Goal: Task Accomplishment & Management: Use online tool/utility

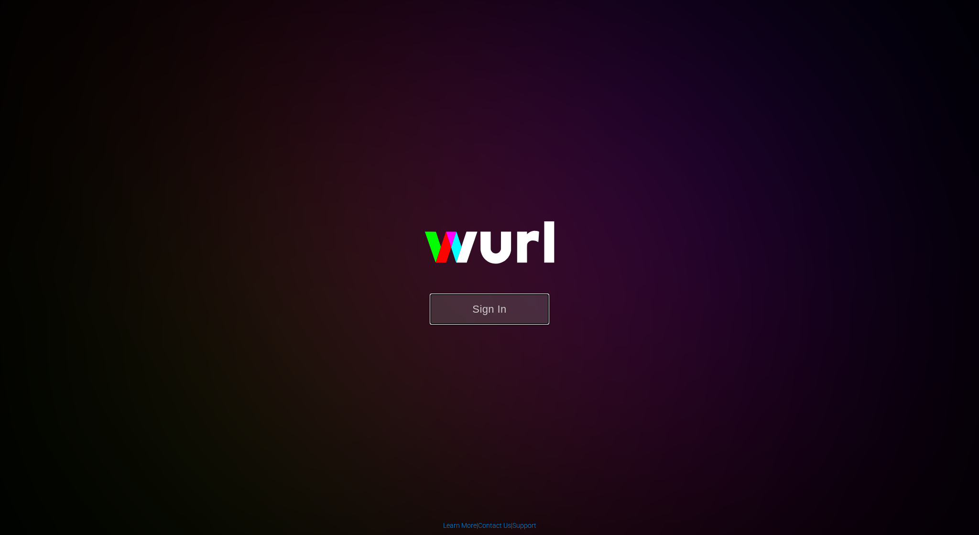
click at [513, 321] on button "Sign In" at bounding box center [490, 309] width 120 height 31
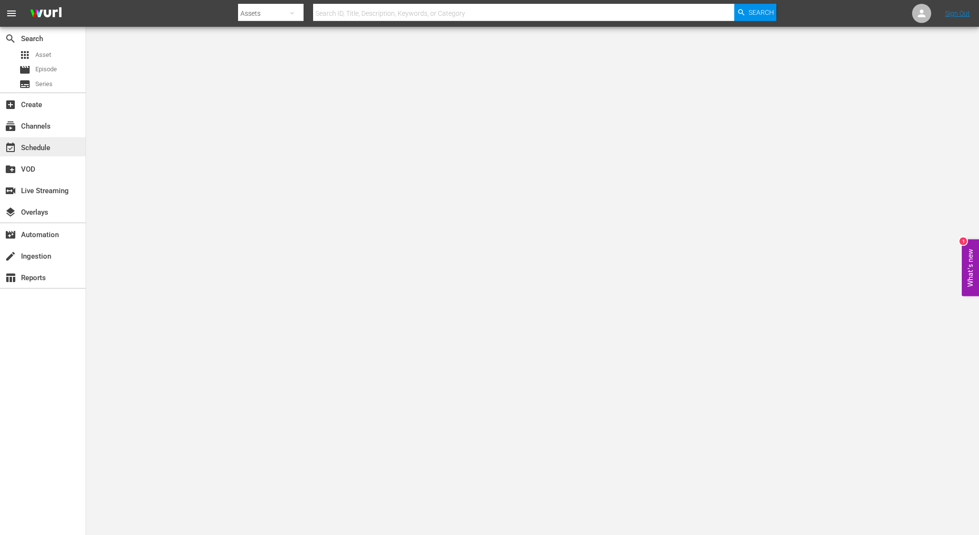
click at [27, 148] on div "event_available Schedule" at bounding box center [27, 146] width 54 height 9
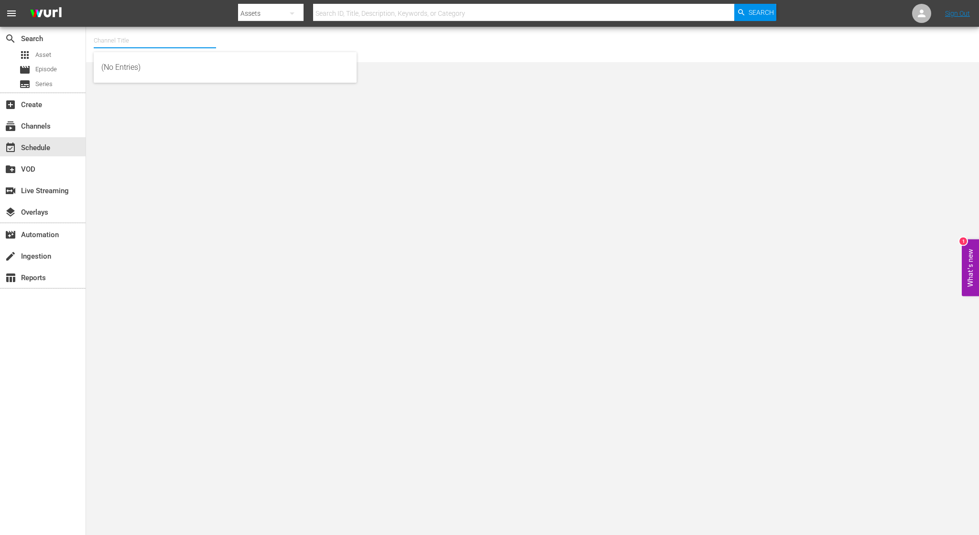
click at [116, 44] on input "text" at bounding box center [155, 40] width 122 height 23
click at [147, 67] on div "NCAA Channel (989 - lg_ncaachannel_1)" at bounding box center [225, 67] width 248 height 23
type input "NCAA Channel (989 - lg_ncaachannel_1)"
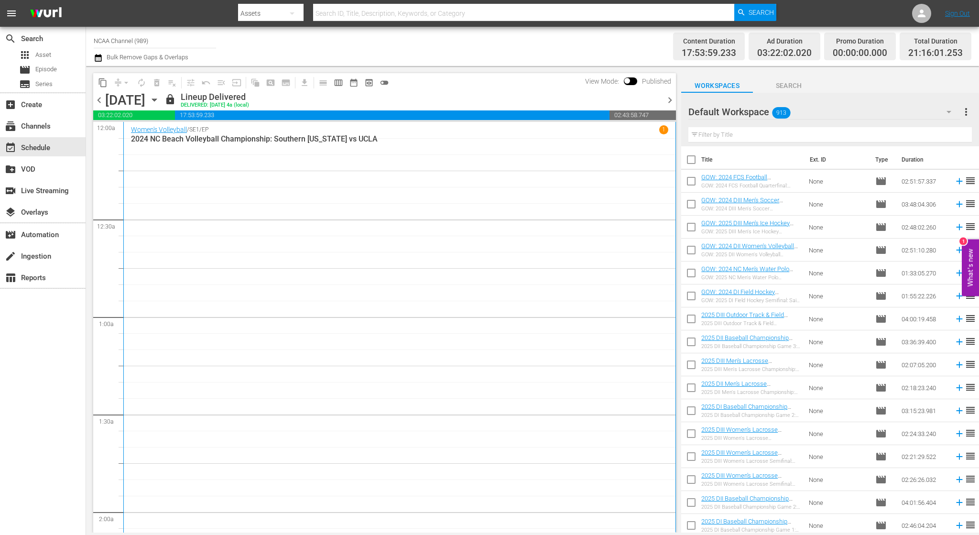
click at [668, 100] on span "chevron_right" at bounding box center [670, 100] width 12 height 12
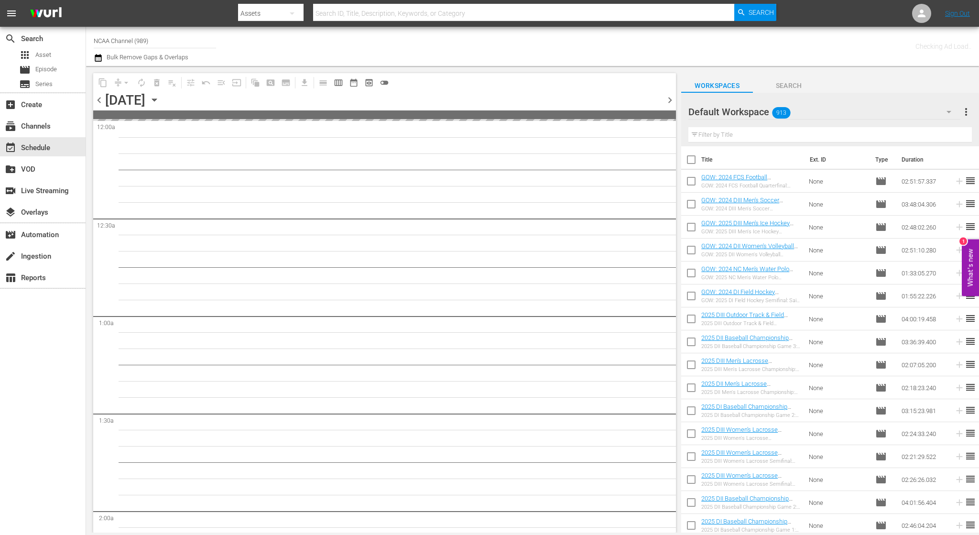
click at [668, 100] on span "chevron_right" at bounding box center [670, 100] width 12 height 12
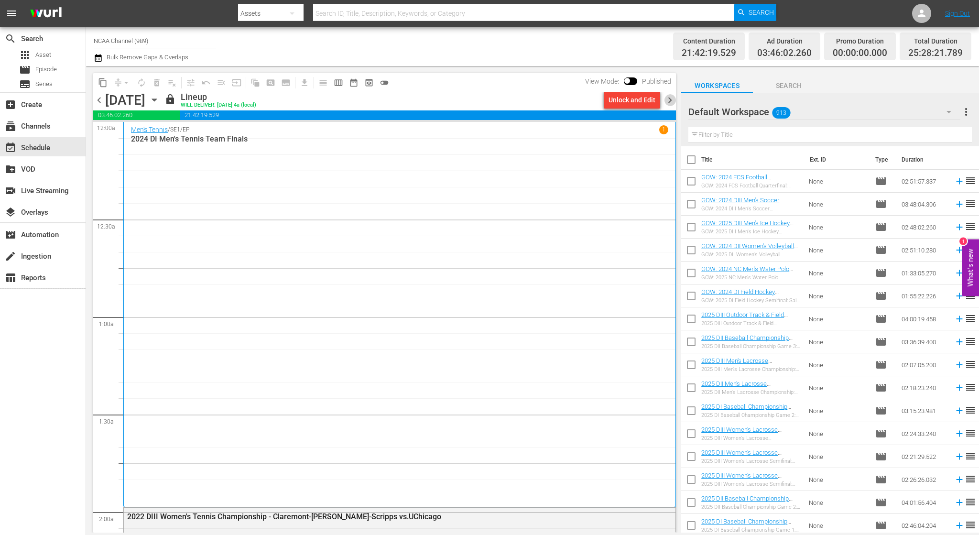
click at [668, 100] on span "chevron_right" at bounding box center [670, 100] width 12 height 12
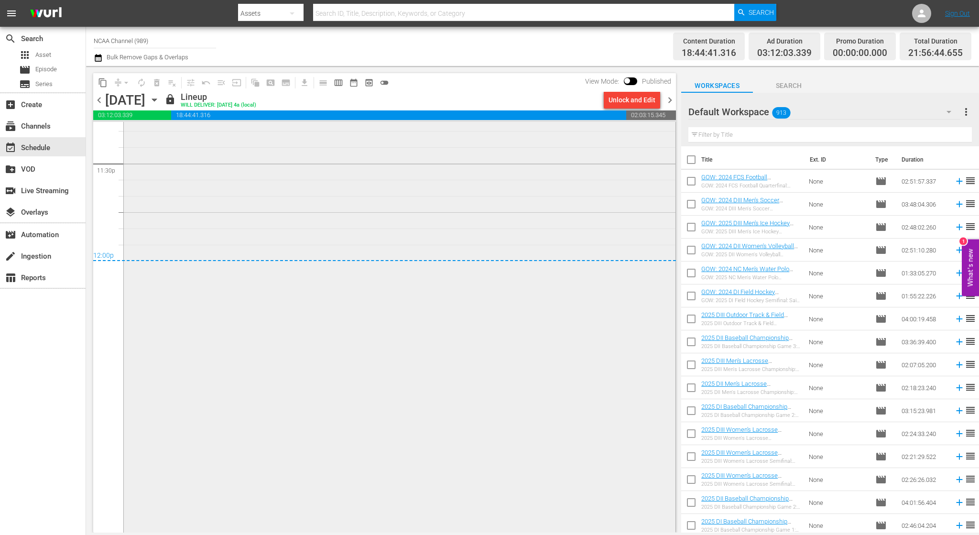
scroll to position [4495, 0]
click at [671, 99] on span "chevron_right" at bounding box center [670, 100] width 12 height 12
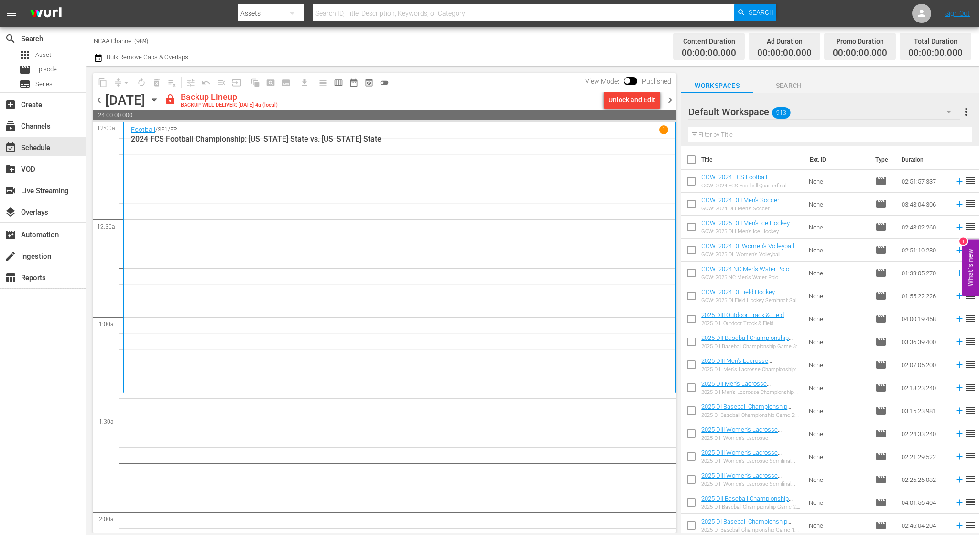
click at [160, 103] on icon "button" at bounding box center [154, 100] width 11 height 11
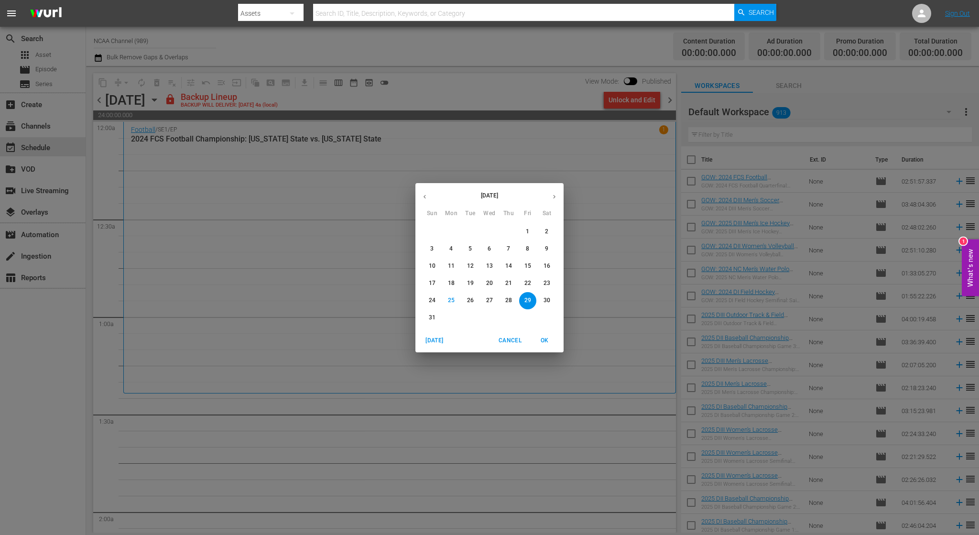
click at [551, 199] on icon "button" at bounding box center [554, 196] width 7 height 7
click at [513, 230] on span "4" at bounding box center [508, 232] width 17 height 8
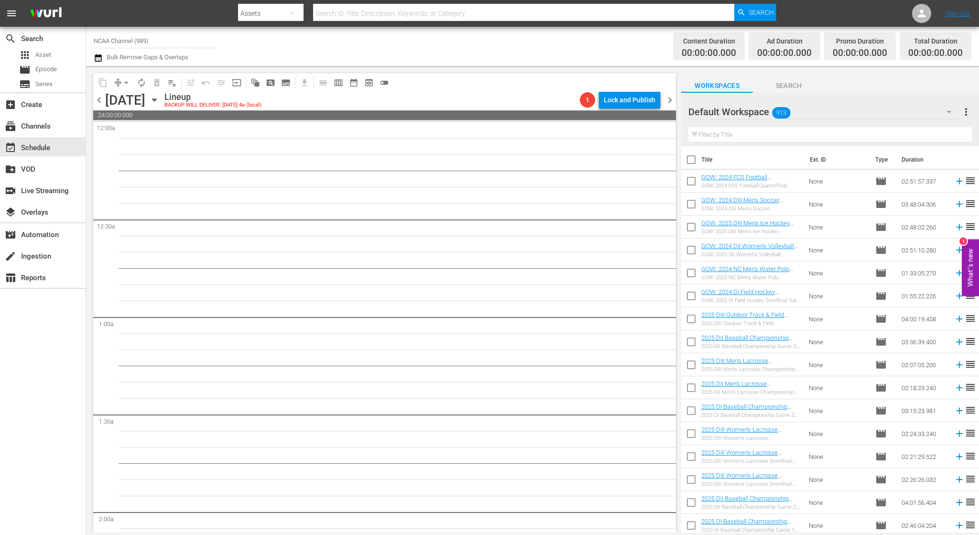
click at [671, 97] on span "chevron_right" at bounding box center [670, 100] width 12 height 12
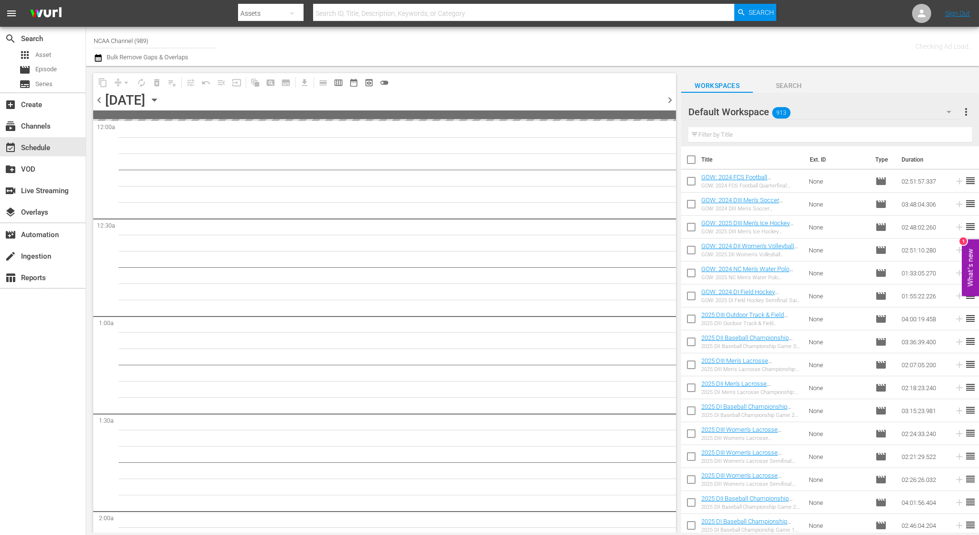
click at [671, 97] on span "chevron_right" at bounding box center [670, 100] width 12 height 12
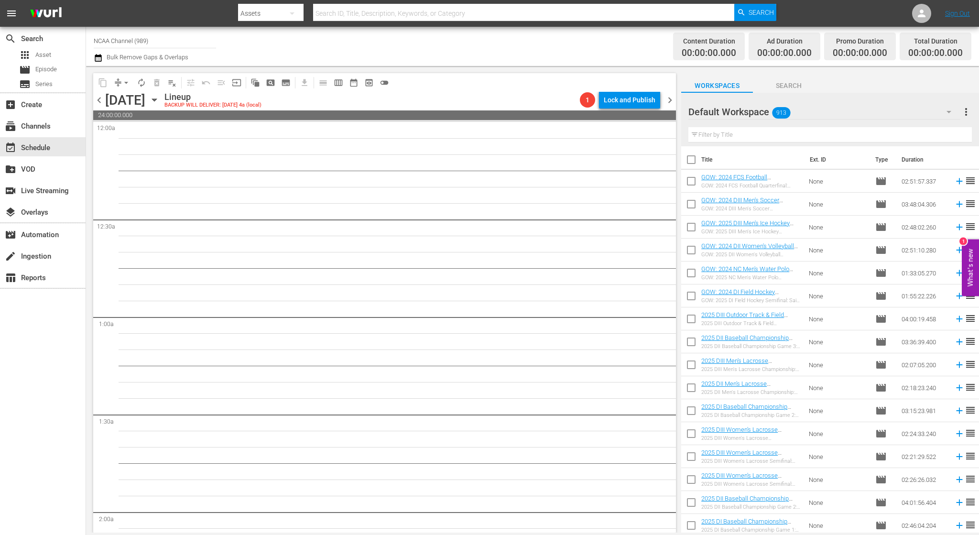
click at [101, 99] on span "chevron_left" at bounding box center [99, 100] width 12 height 12
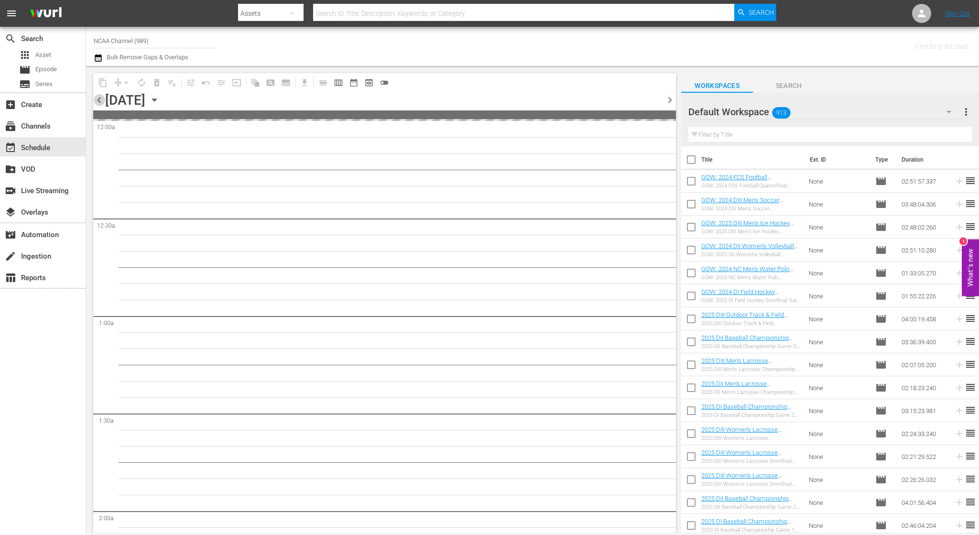
click at [101, 99] on span "chevron_left" at bounding box center [99, 100] width 12 height 12
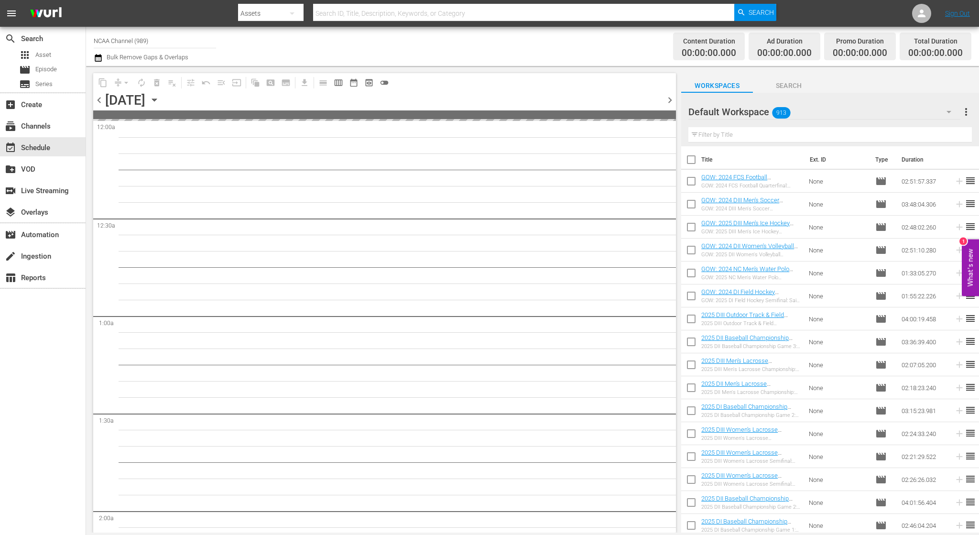
click at [101, 99] on span "chevron_left" at bounding box center [99, 100] width 12 height 12
click at [160, 100] on icon "button" at bounding box center [154, 100] width 11 height 11
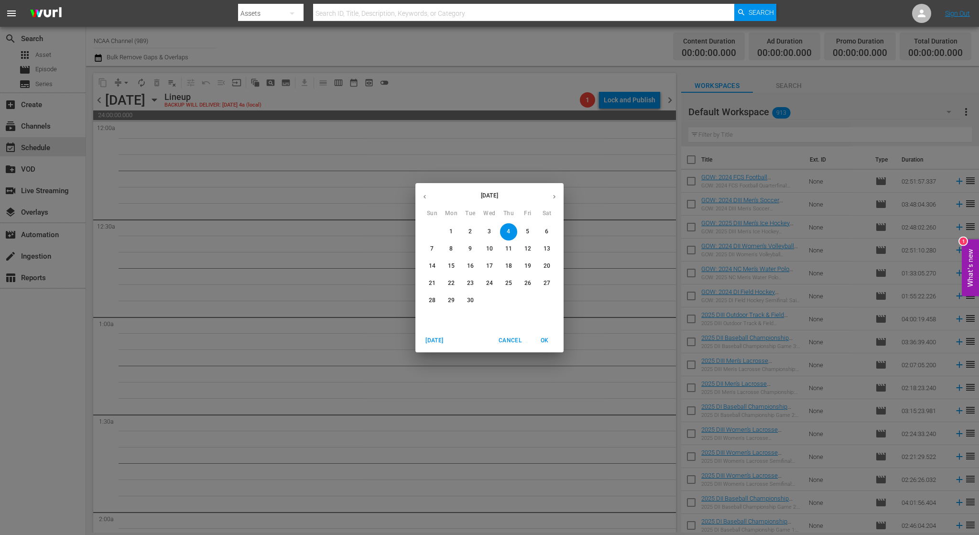
click at [427, 198] on icon "button" at bounding box center [424, 196] width 7 height 7
click at [533, 302] on span "29" at bounding box center [527, 300] width 17 height 8
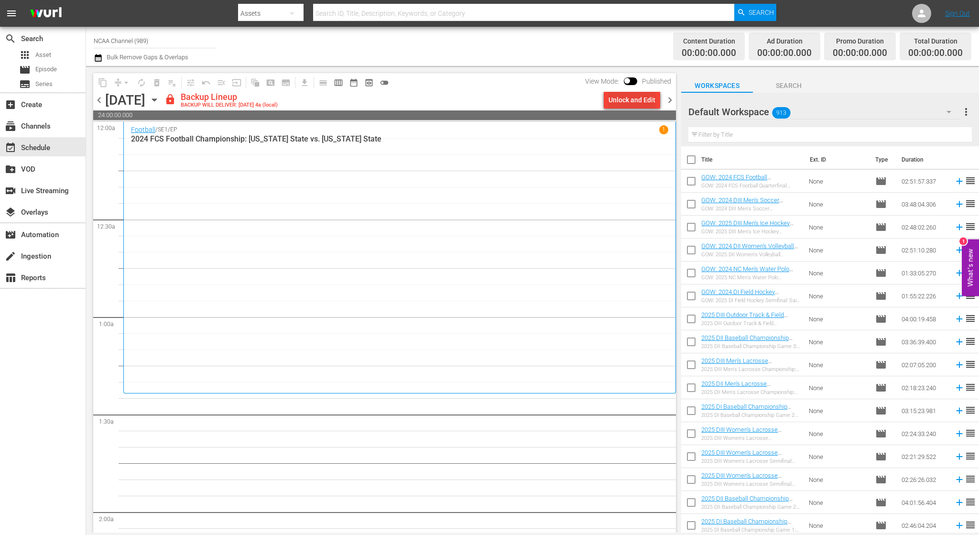
click at [636, 102] on div "Unlock and Edit" at bounding box center [632, 99] width 47 height 17
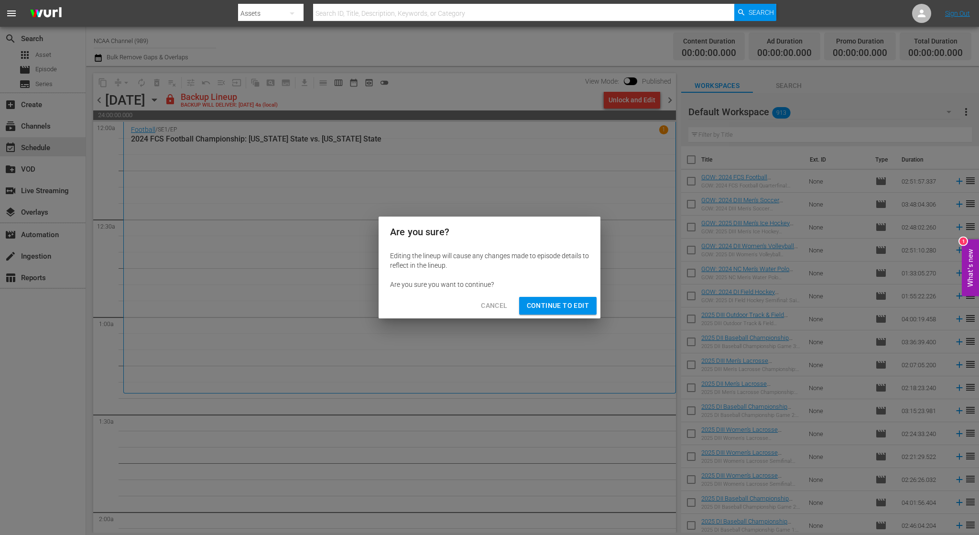
click at [580, 300] on span "Continue to Edit" at bounding box center [558, 306] width 62 height 12
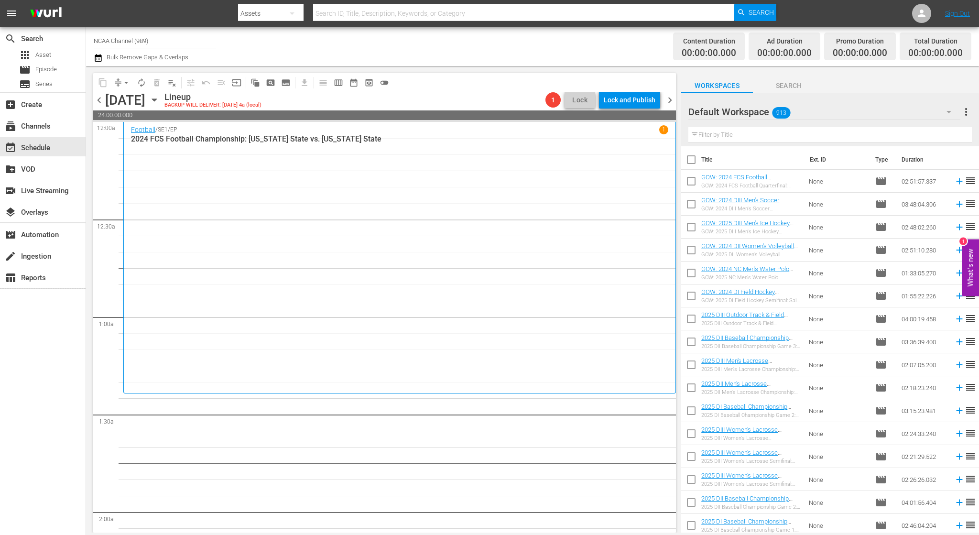
click at [669, 102] on span "chevron_right" at bounding box center [670, 100] width 12 height 12
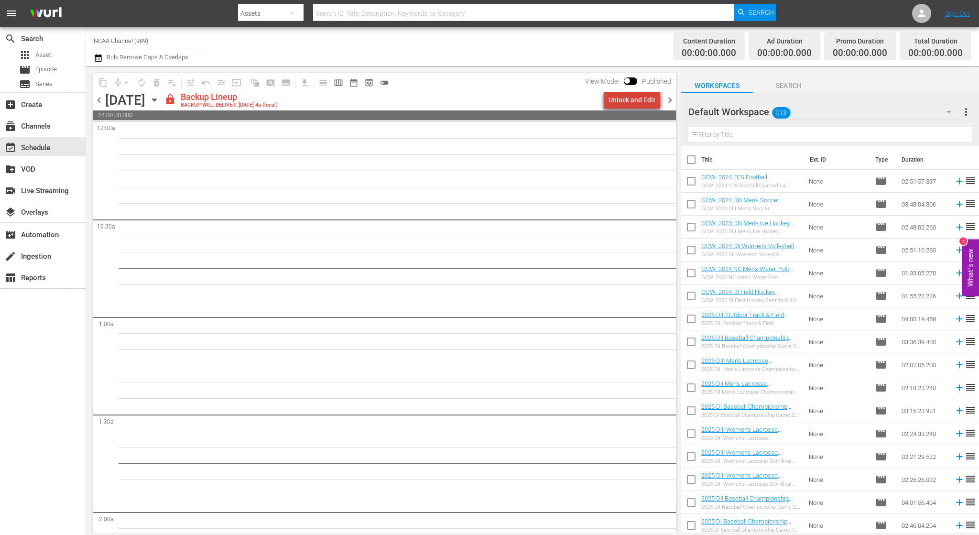
click at [641, 103] on div "Unlock and Edit" at bounding box center [632, 99] width 47 height 17
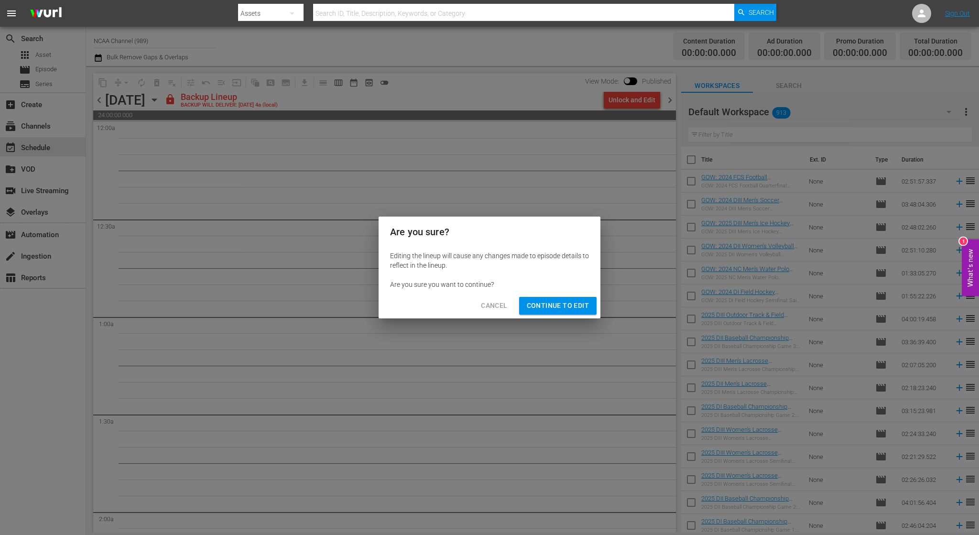
click at [577, 294] on div "Cancel Continue to Edit" at bounding box center [490, 305] width 222 height 25
click at [580, 308] on span "Continue to Edit" at bounding box center [558, 306] width 62 height 12
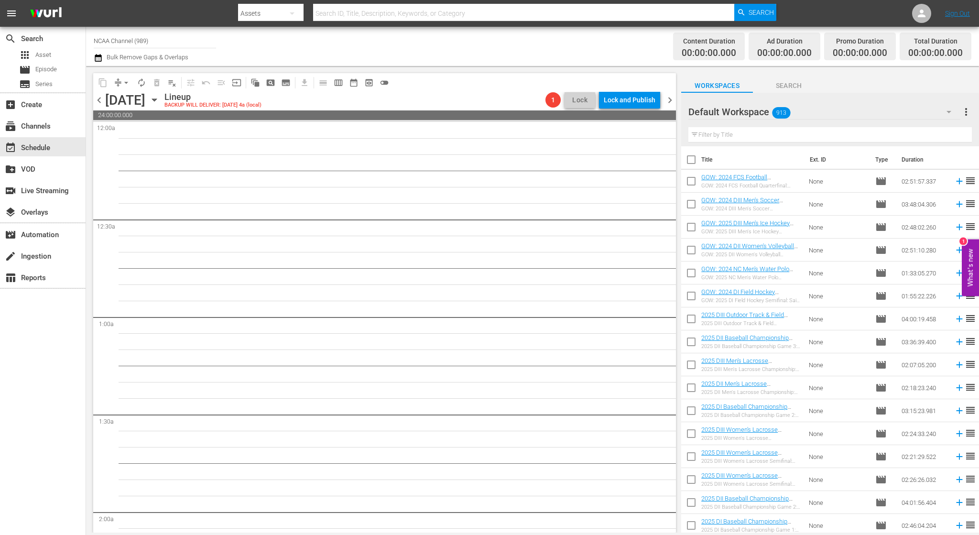
click at [103, 101] on span "chevron_left" at bounding box center [99, 100] width 12 height 12
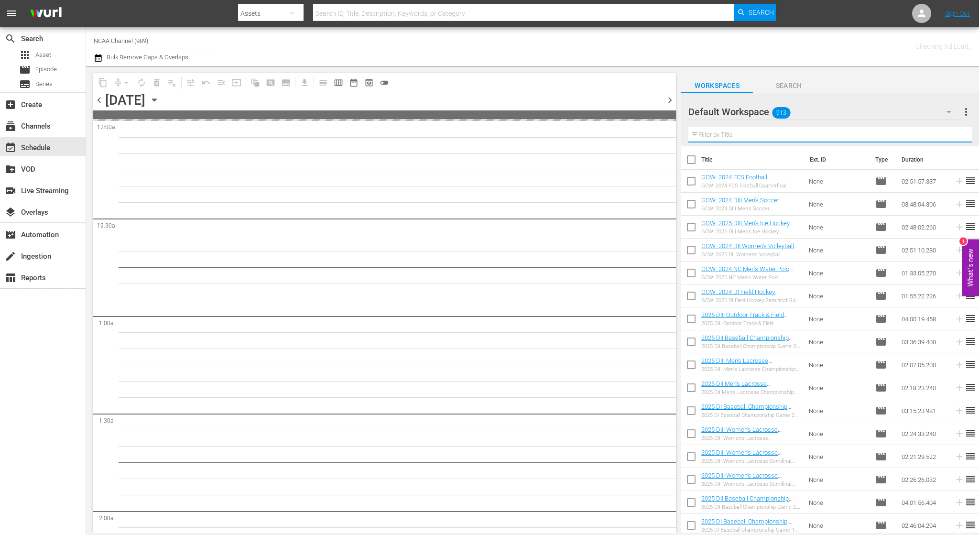
click at [731, 137] on input "text" at bounding box center [831, 134] width 284 height 15
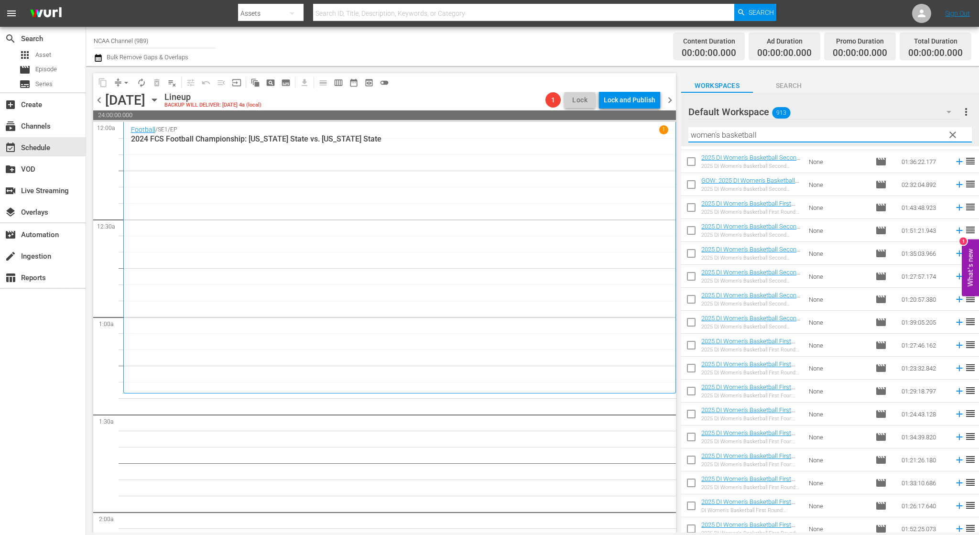
scroll to position [966, 0]
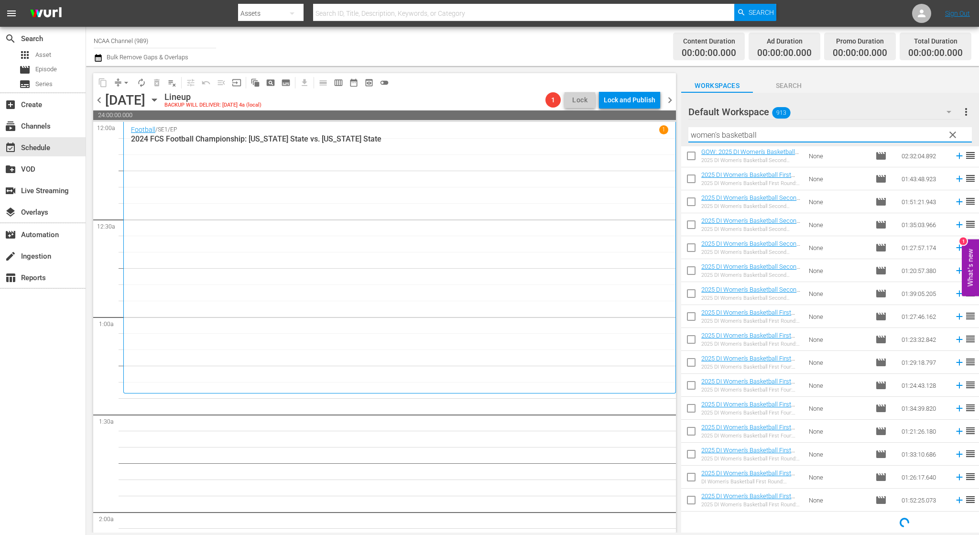
type input "women's basketball"
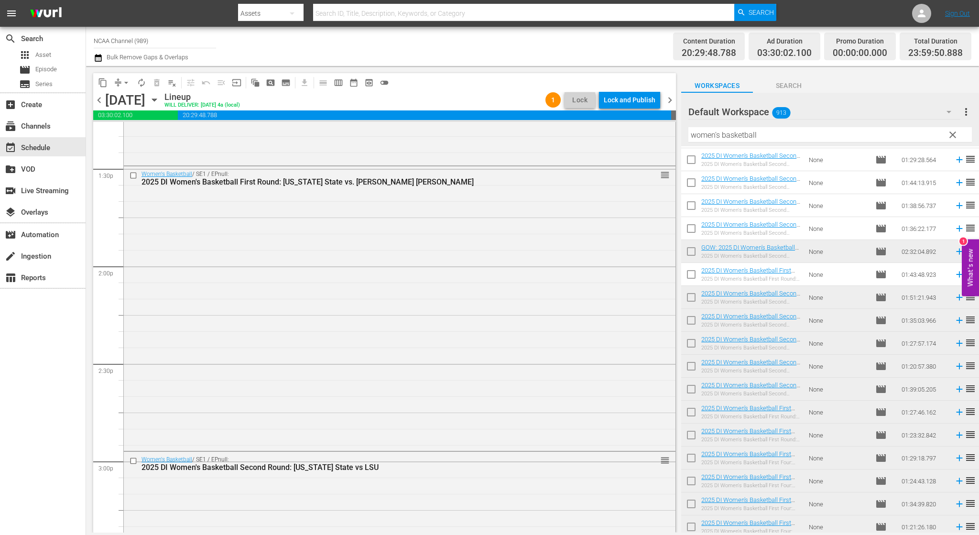
scroll to position [0, 0]
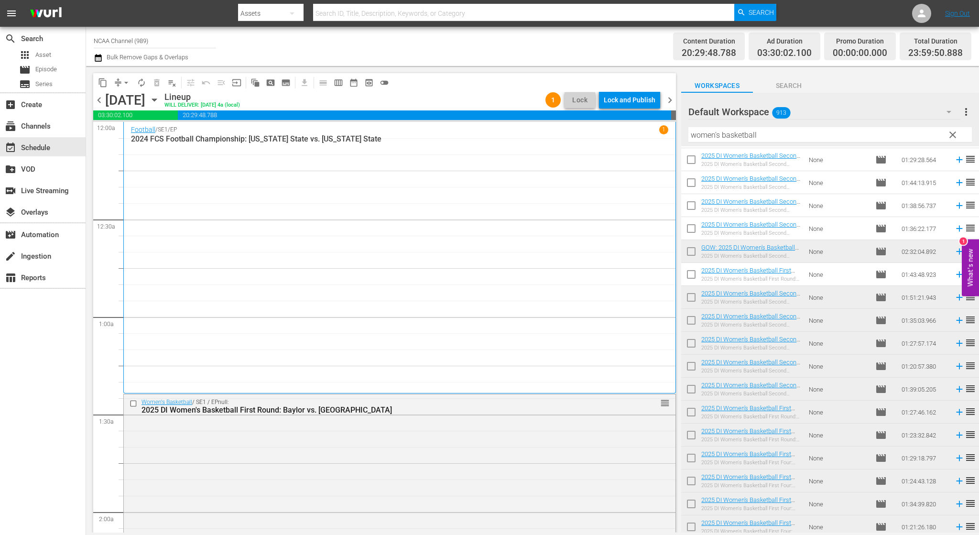
click at [671, 100] on span "chevron_right" at bounding box center [670, 100] width 12 height 12
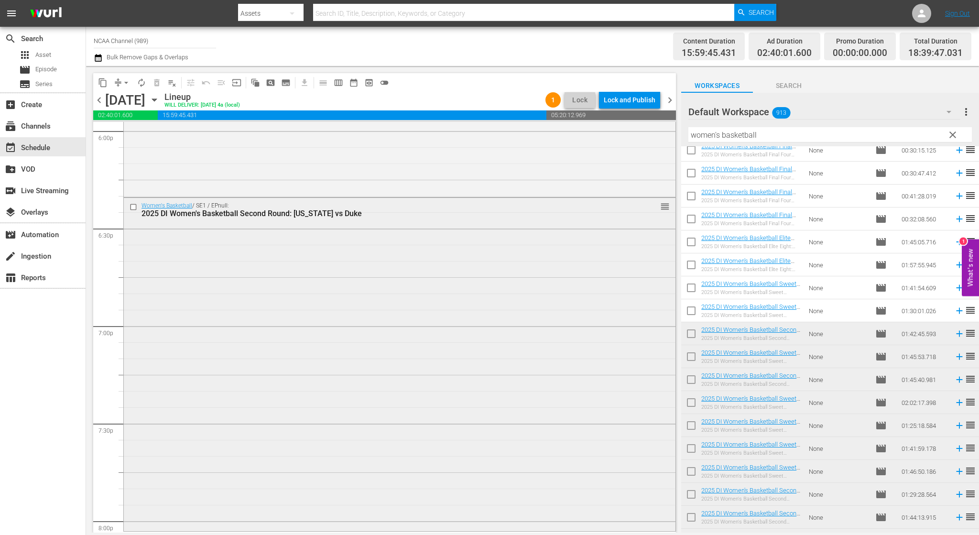
scroll to position [3491, 0]
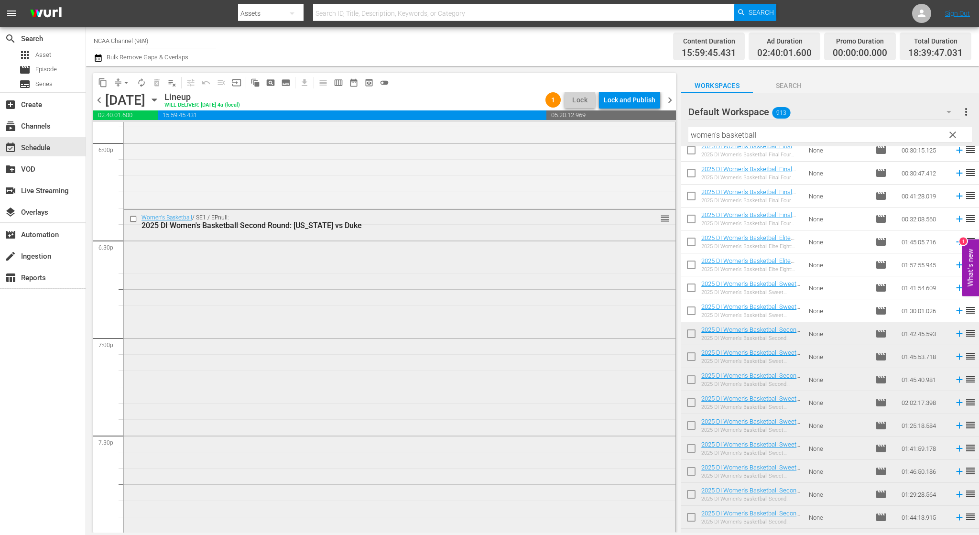
click at [132, 221] on input "checkbox" at bounding box center [135, 219] width 10 height 8
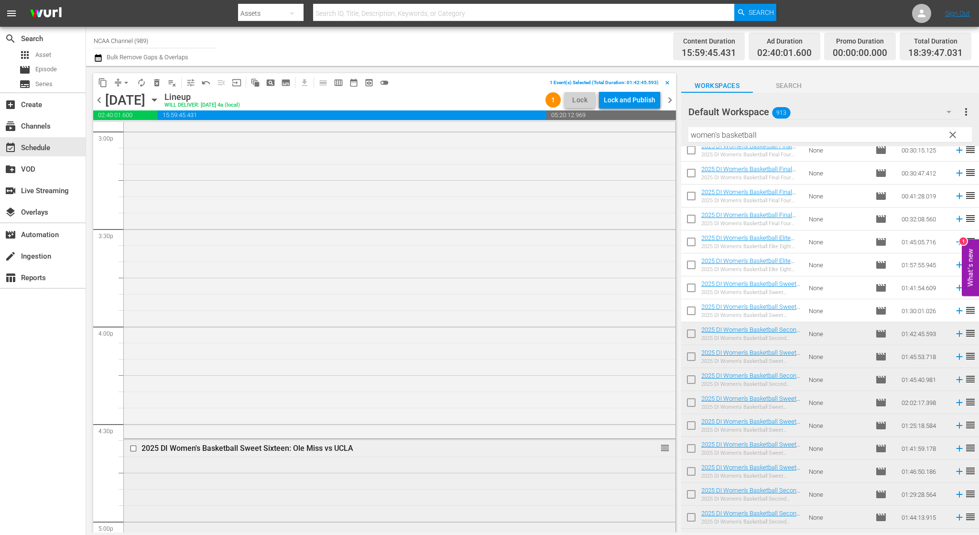
scroll to position [2821, 0]
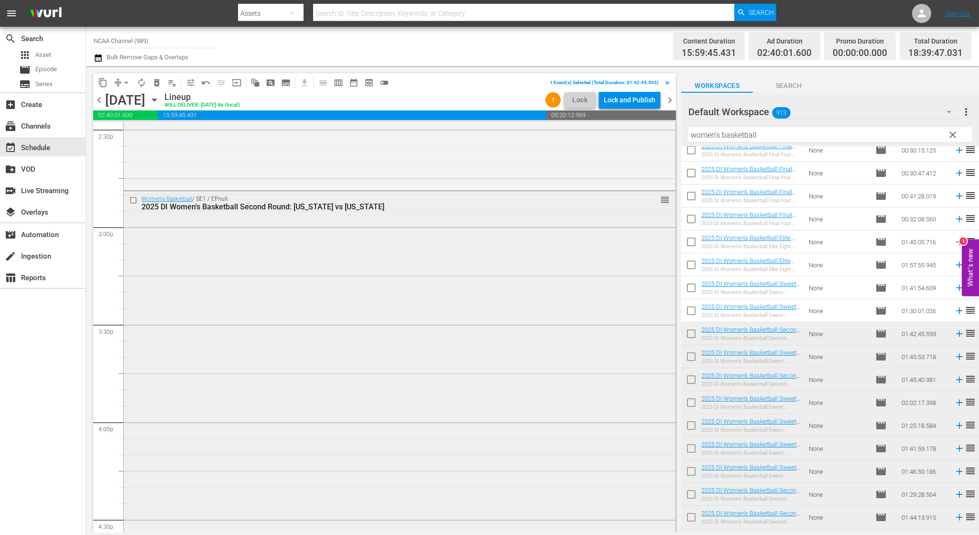
click at [131, 199] on input "checkbox" at bounding box center [135, 201] width 10 height 8
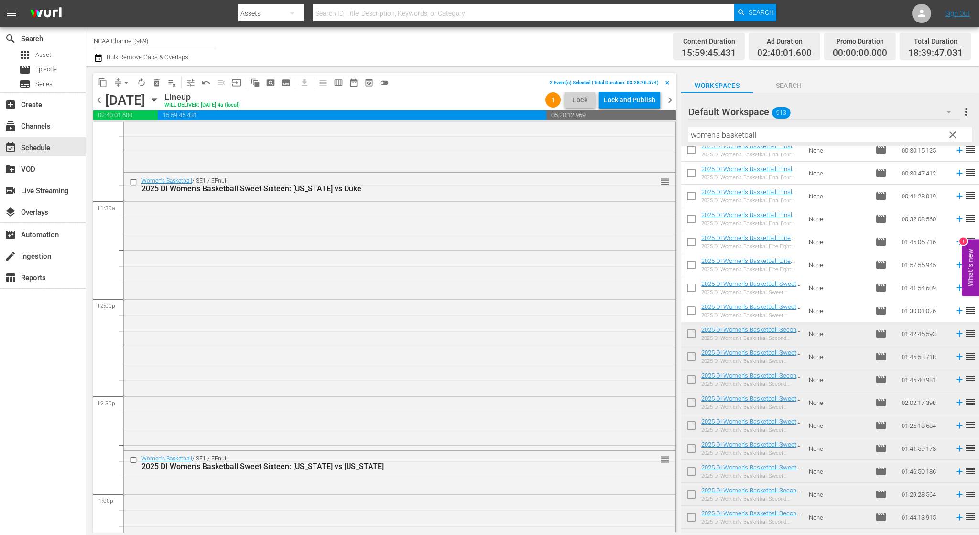
scroll to position [2056, 0]
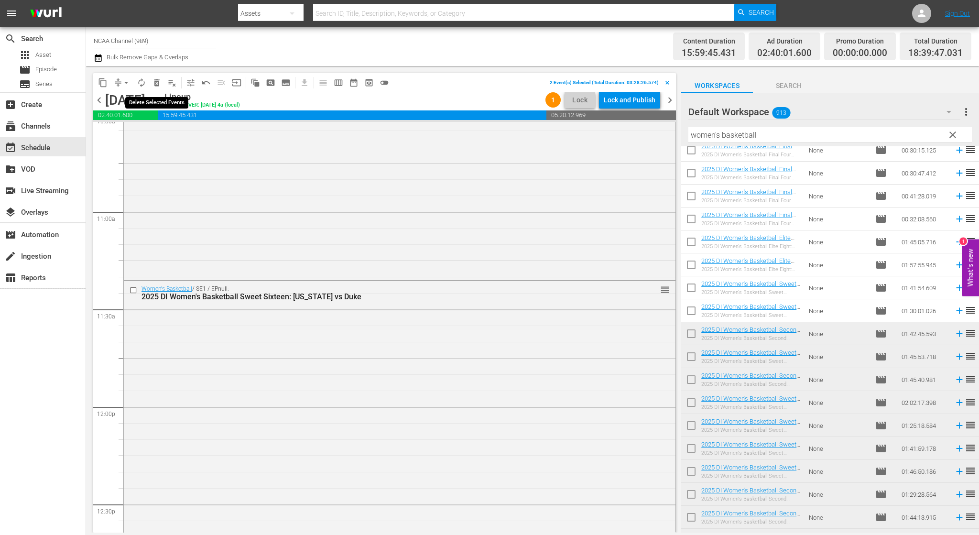
click at [157, 85] on span "delete_forever_outlined" at bounding box center [157, 83] width 10 height 10
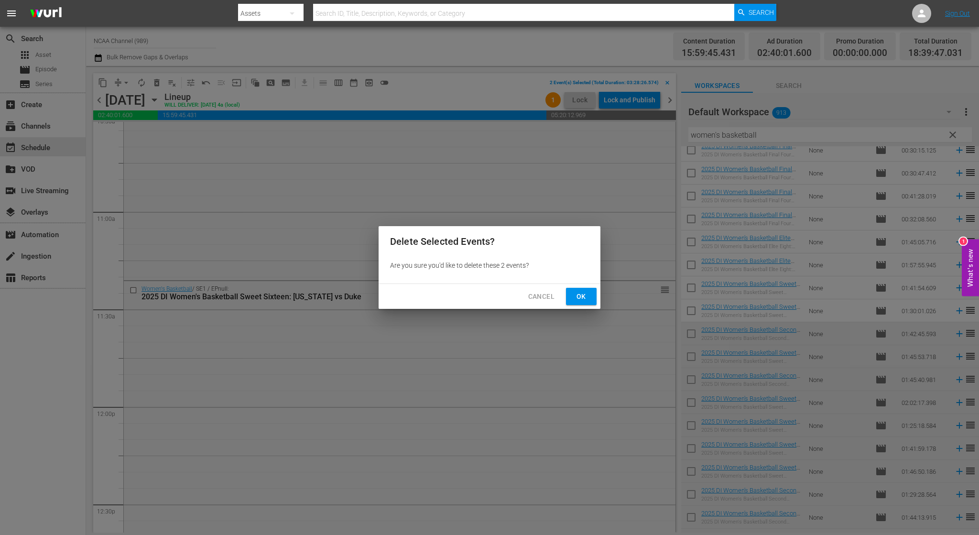
click at [583, 299] on span "Ok" at bounding box center [581, 297] width 15 height 12
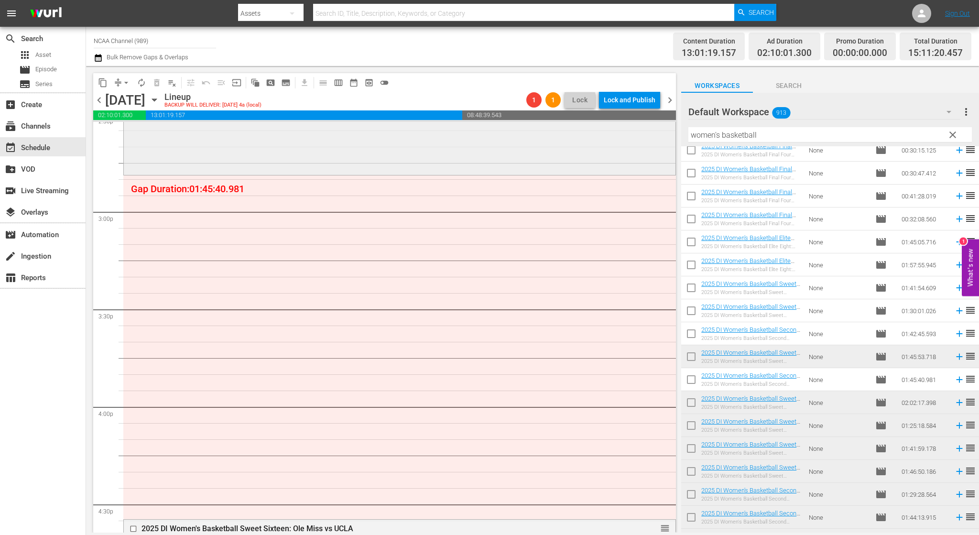
scroll to position [2884, 0]
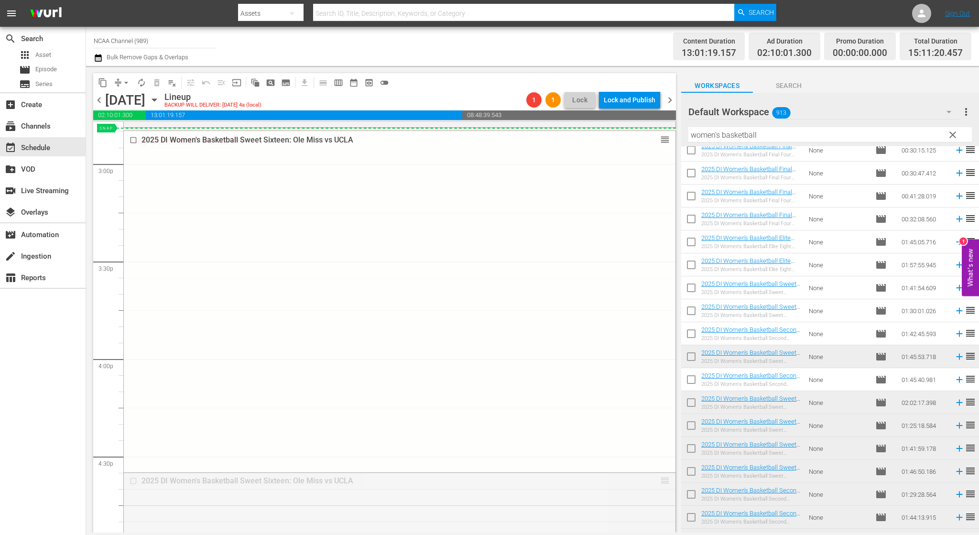
drag, startPoint x: 654, startPoint y: 477, endPoint x: 646, endPoint y: 131, distance: 346.3
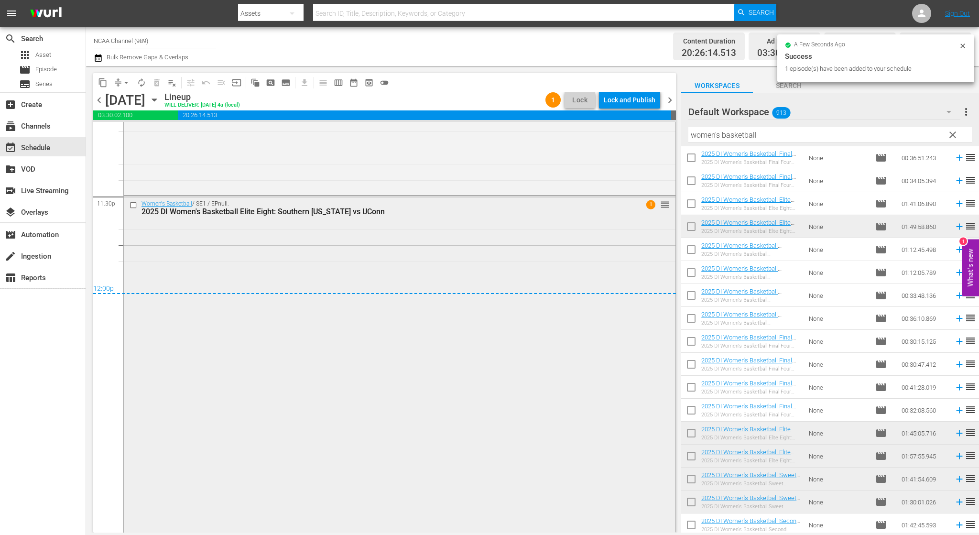
scroll to position [4530, 0]
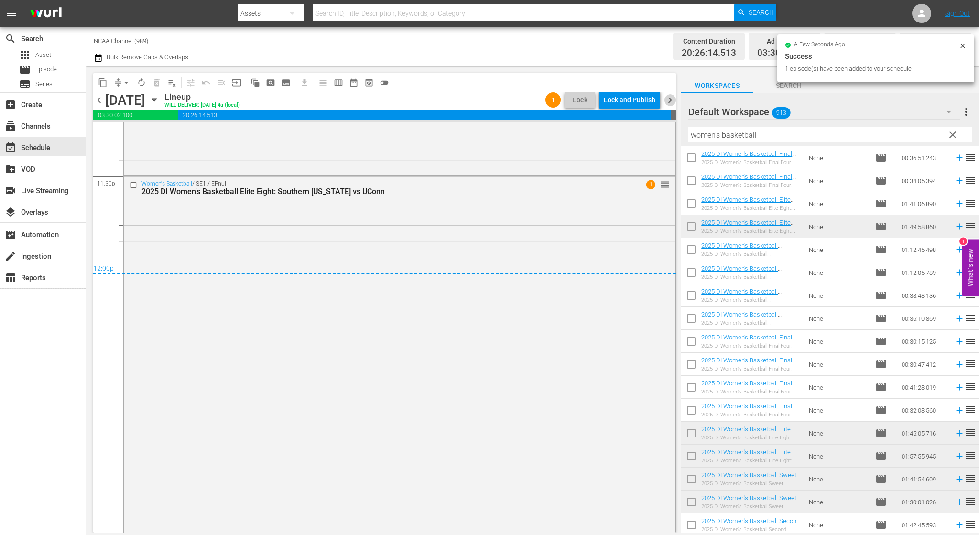
click at [668, 106] on span "chevron_right" at bounding box center [670, 100] width 12 height 12
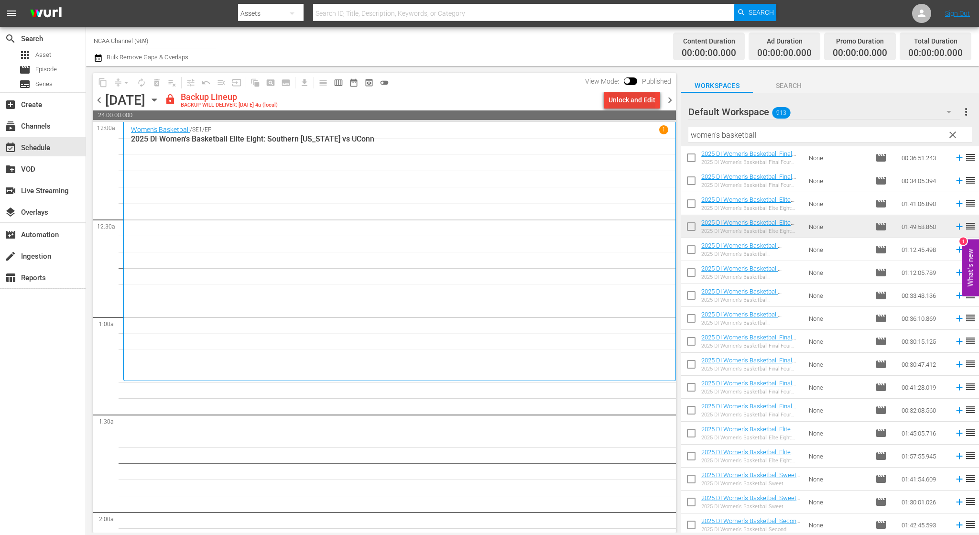
click at [618, 96] on div "Unlock and Edit" at bounding box center [632, 99] width 47 height 17
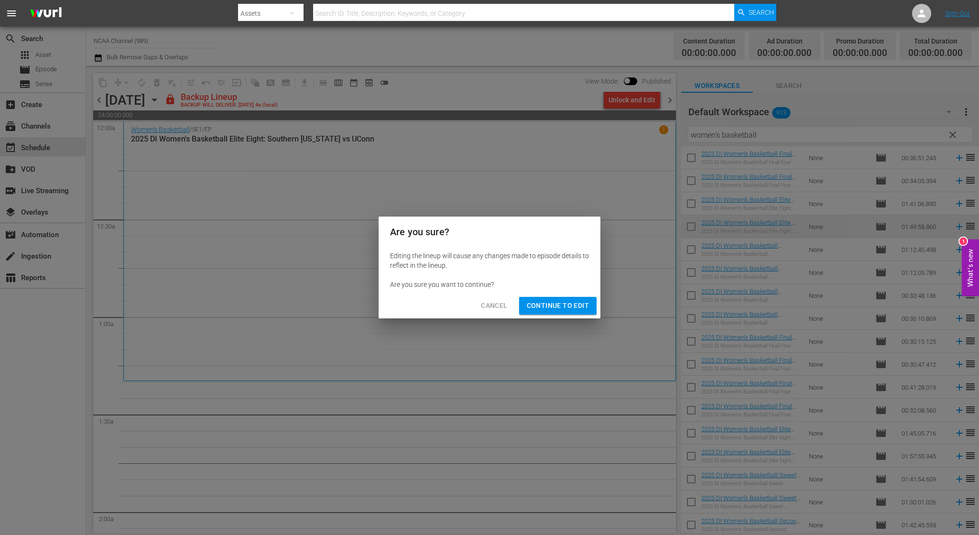
click at [551, 299] on button "Continue to Edit" at bounding box center [557, 306] width 77 height 18
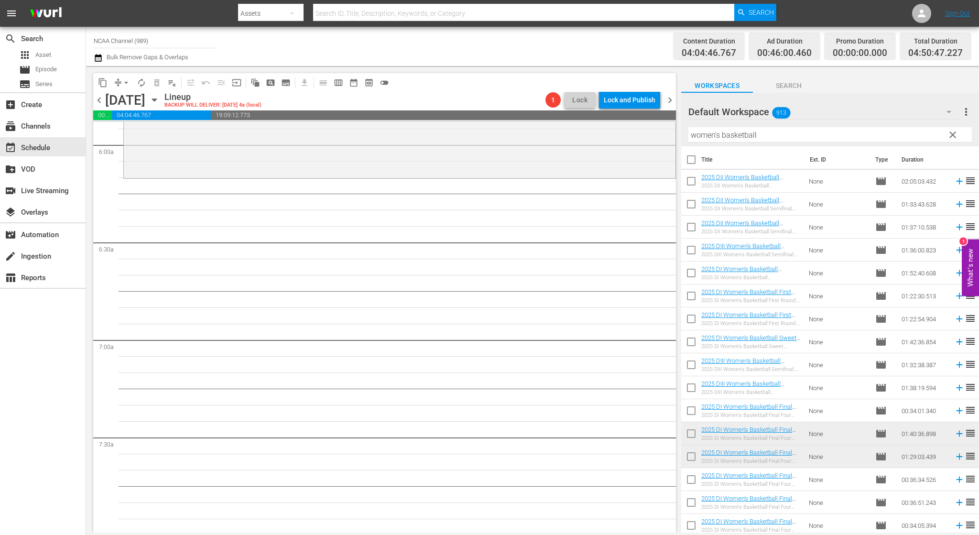
click at [104, 95] on span "chevron_left" at bounding box center [99, 100] width 12 height 12
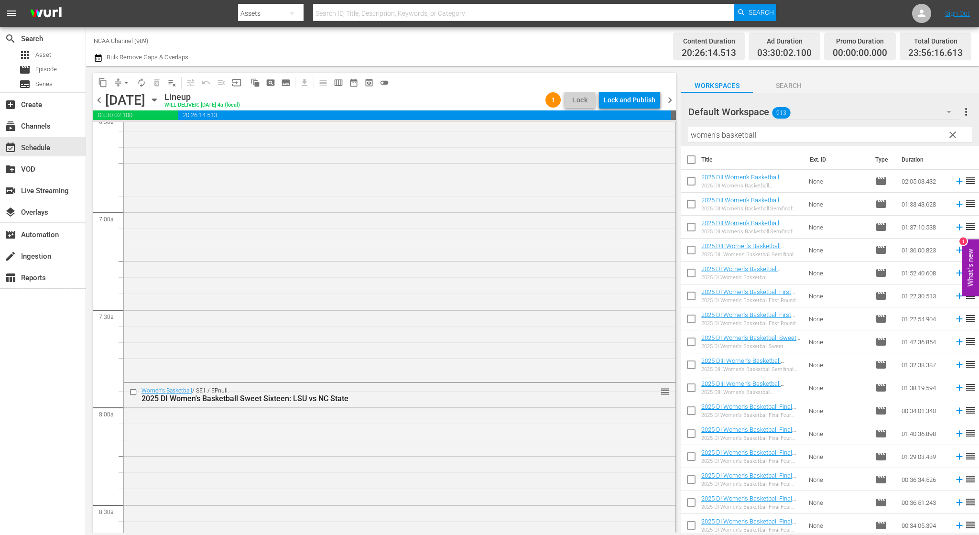
scroll to position [1279, 0]
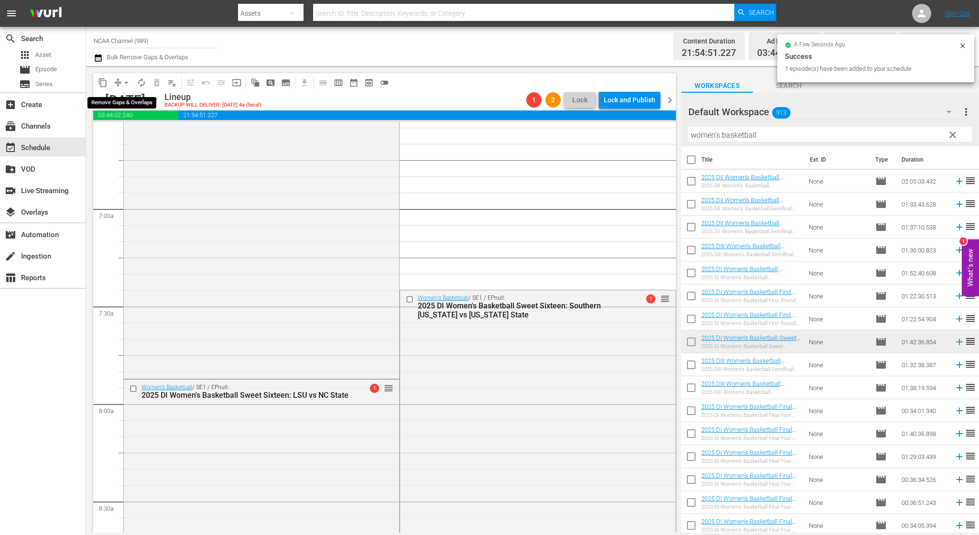
click at [125, 83] on span "arrow_drop_down" at bounding box center [126, 83] width 10 height 10
click at [142, 135] on li "Align to End of Previous Day" at bounding box center [127, 134] width 100 height 16
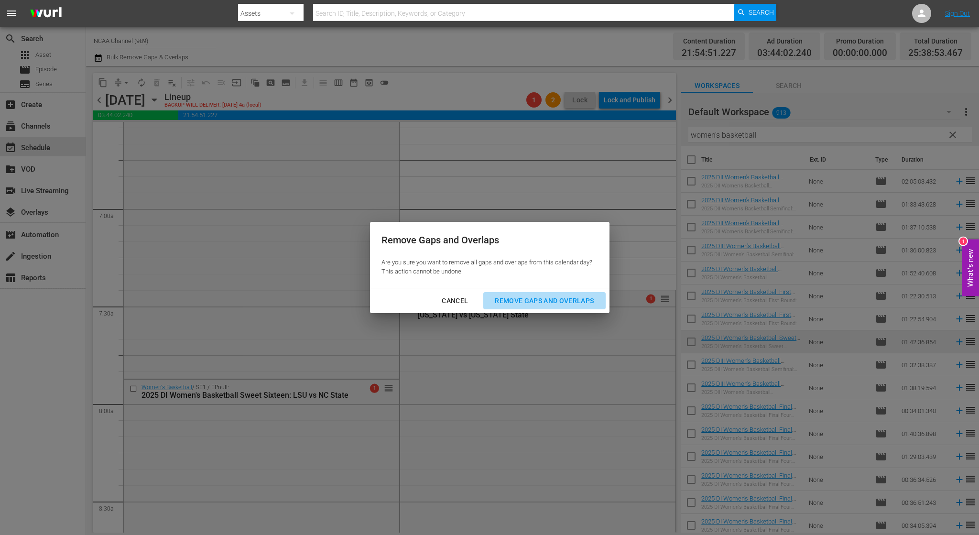
click at [539, 305] on div "Remove Gaps and Overlaps" at bounding box center [544, 301] width 114 height 12
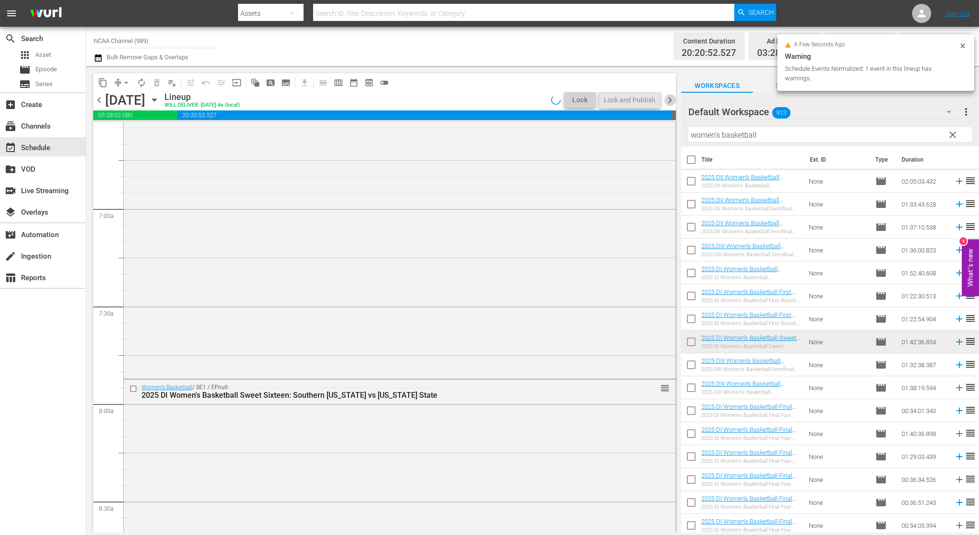
click at [666, 100] on span "chevron_right" at bounding box center [670, 100] width 12 height 12
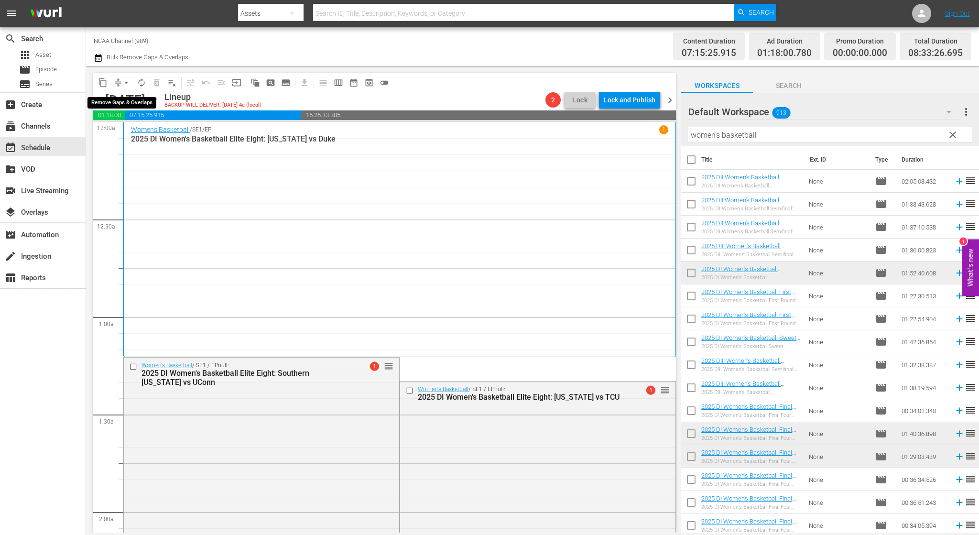
click at [124, 82] on span "arrow_drop_down" at bounding box center [126, 83] width 10 height 10
click at [154, 139] on li "Align to End of Previous Day" at bounding box center [127, 134] width 100 height 16
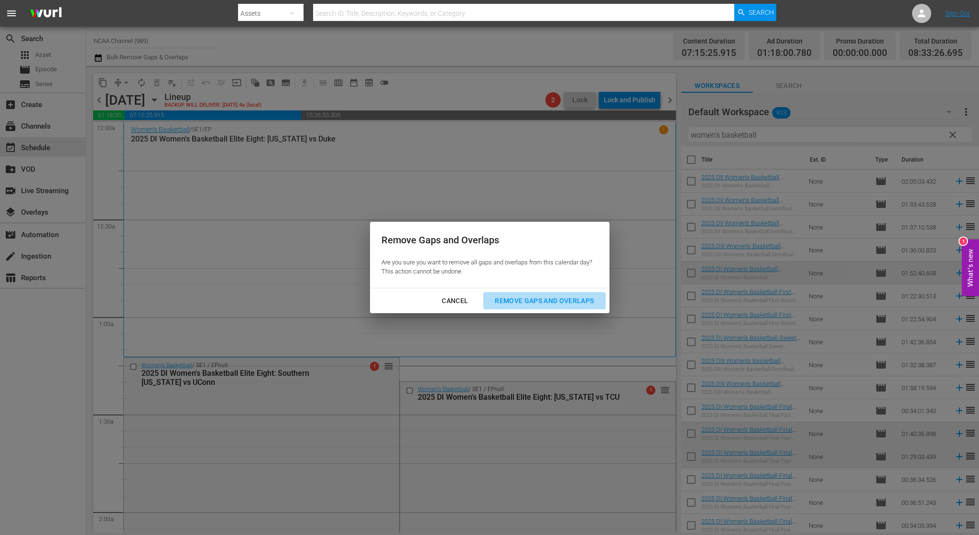
click at [557, 300] on div "Remove Gaps and Overlaps" at bounding box center [544, 301] width 114 height 12
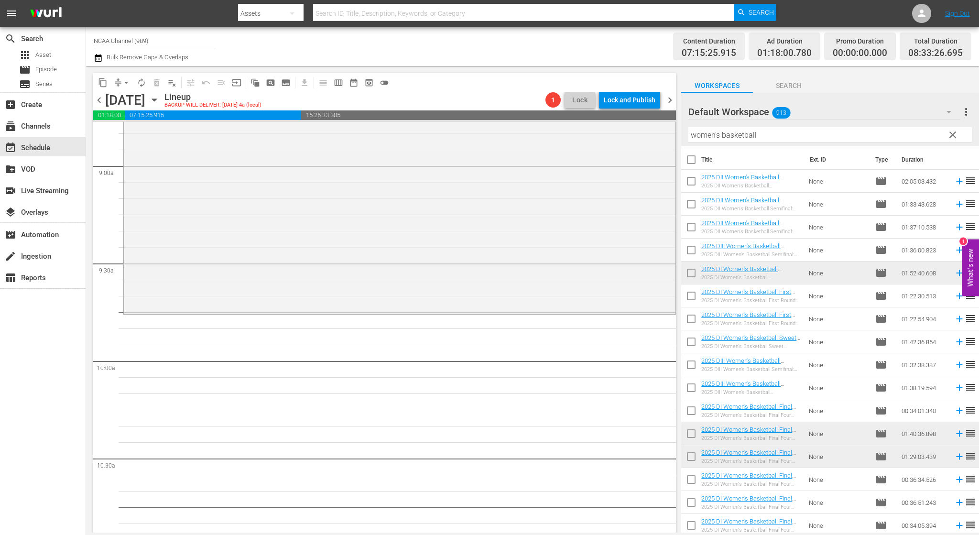
scroll to position [1674, 0]
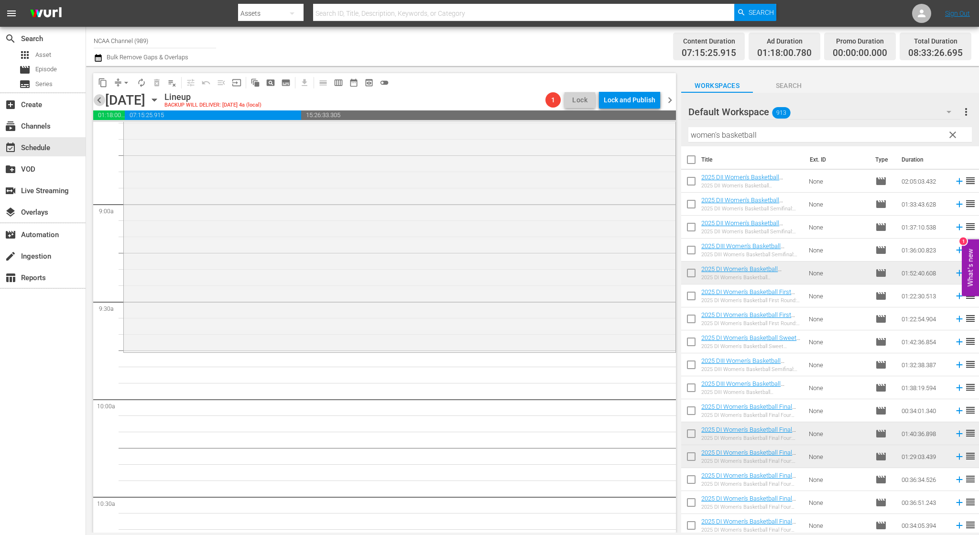
click at [103, 99] on span "chevron_left" at bounding box center [99, 100] width 12 height 12
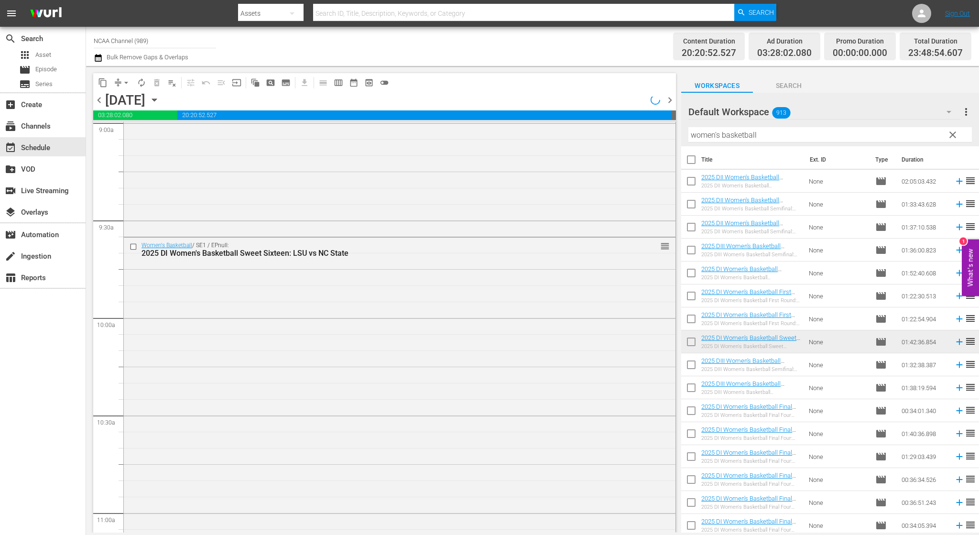
scroll to position [1689, 0]
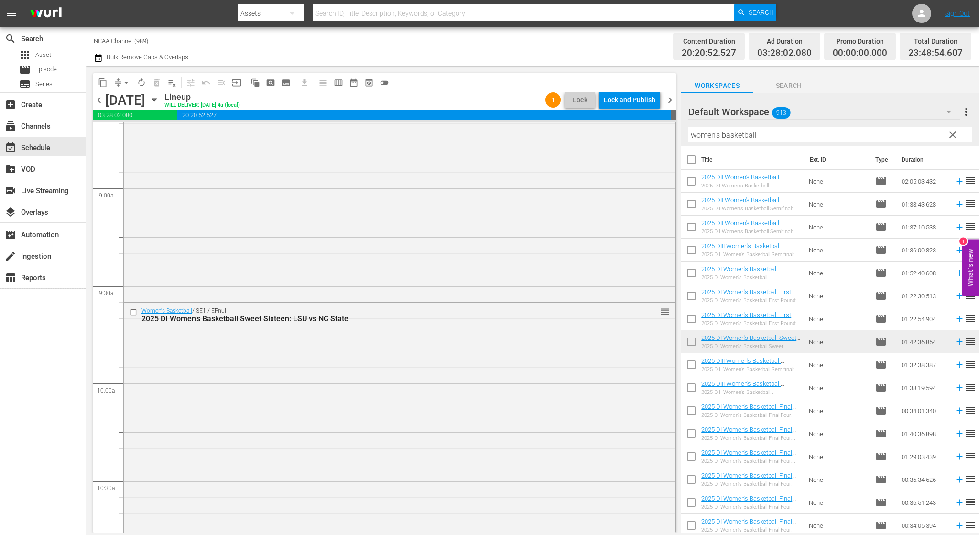
click at [101, 99] on span "chevron_left" at bounding box center [99, 100] width 12 height 12
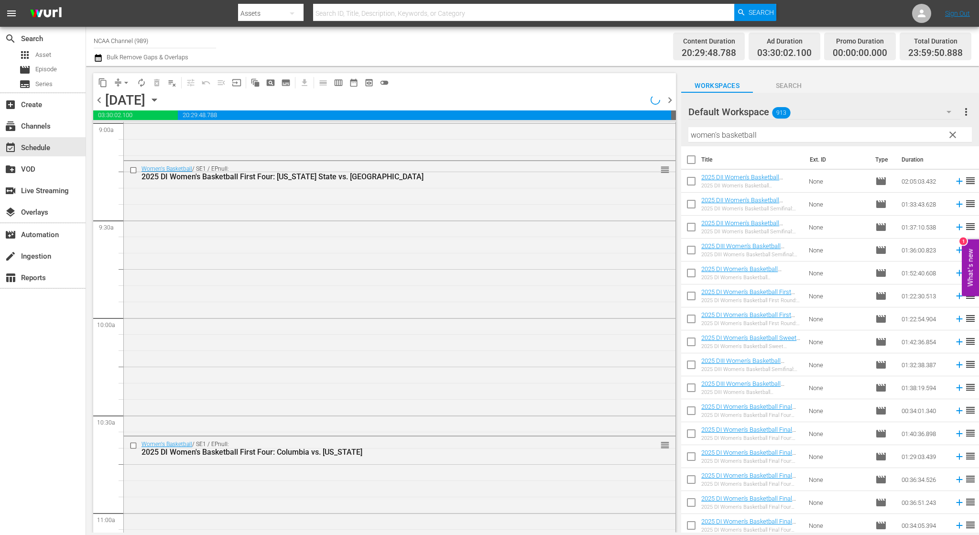
scroll to position [1689, 0]
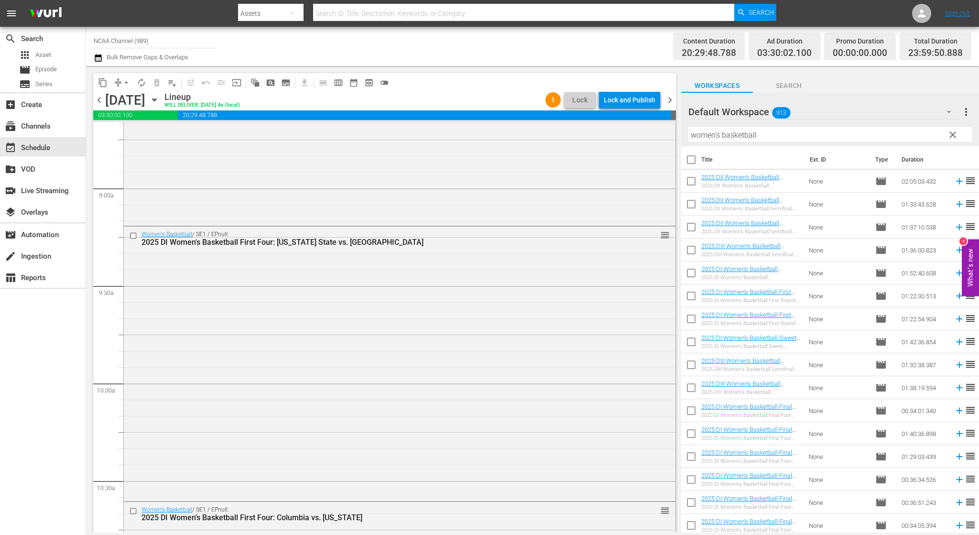
click at [101, 99] on span "chevron_left" at bounding box center [99, 100] width 12 height 12
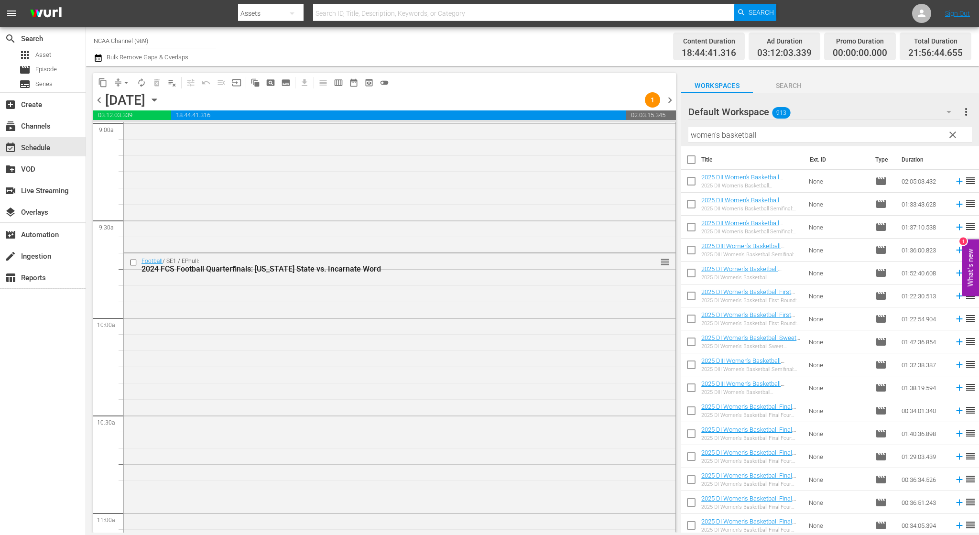
scroll to position [1722, 0]
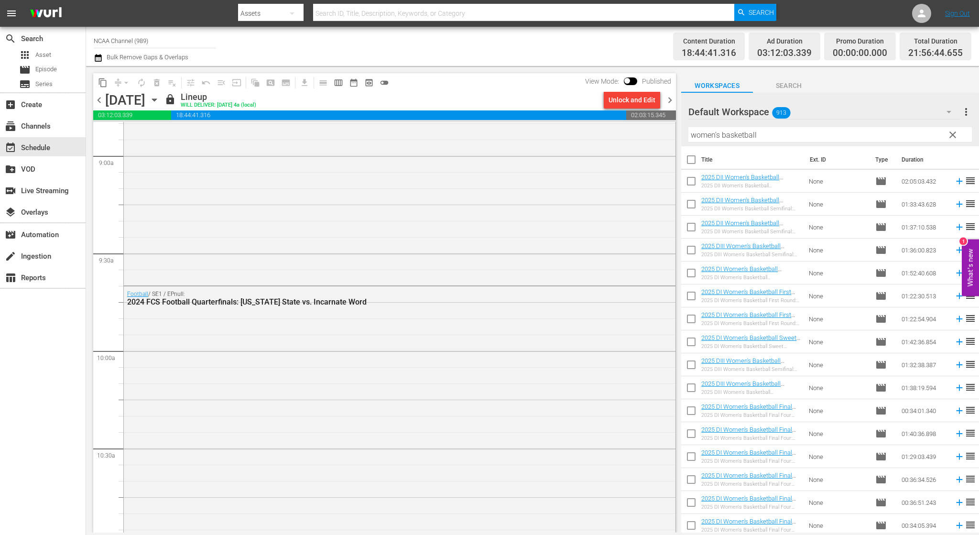
click at [669, 98] on span "chevron_right" at bounding box center [670, 100] width 12 height 12
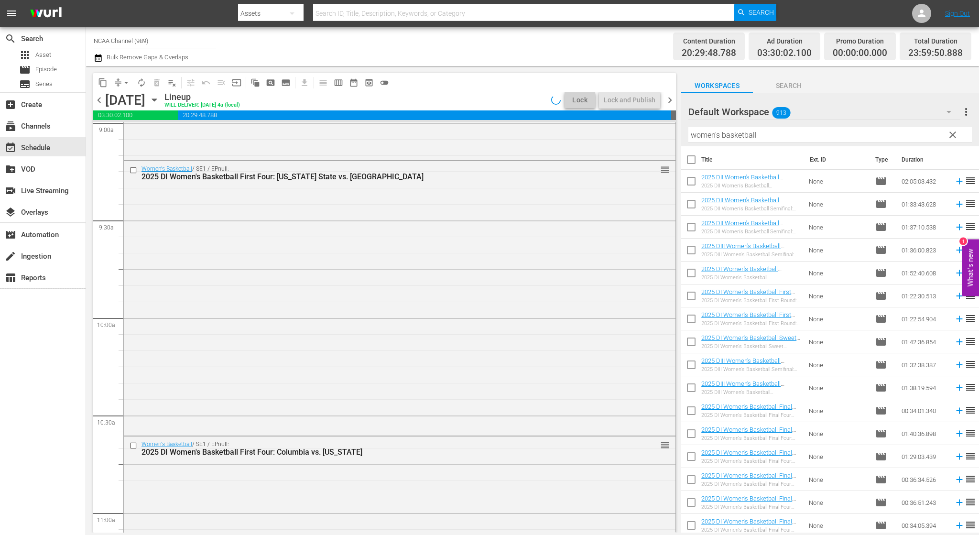
scroll to position [1689, 0]
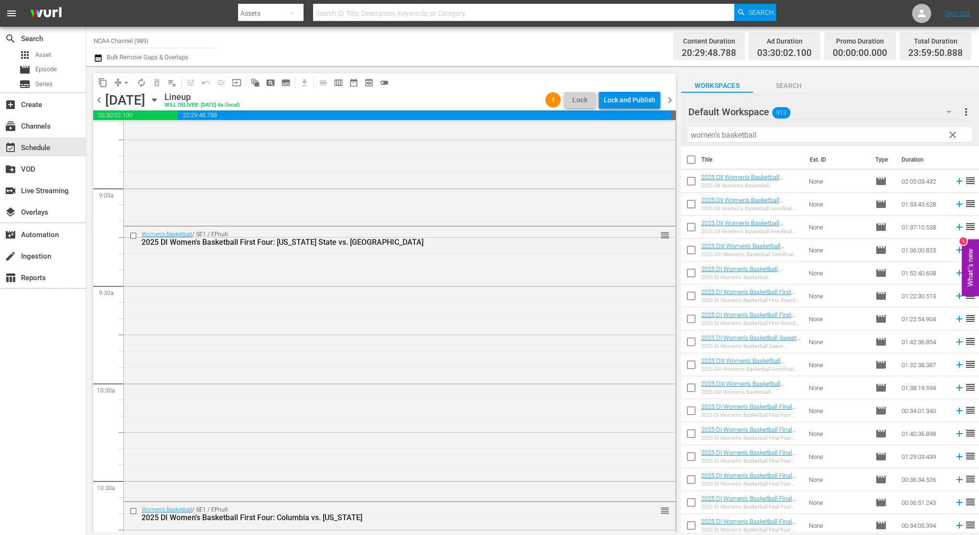
click at [641, 97] on div "Lock and Publish" at bounding box center [630, 99] width 52 height 17
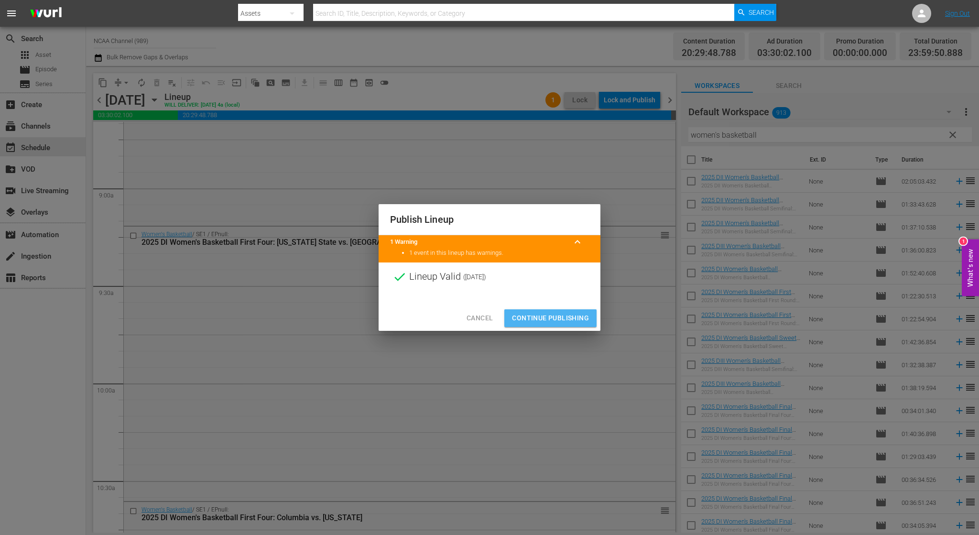
click at [554, 318] on span "Continue Publishing" at bounding box center [550, 318] width 77 height 12
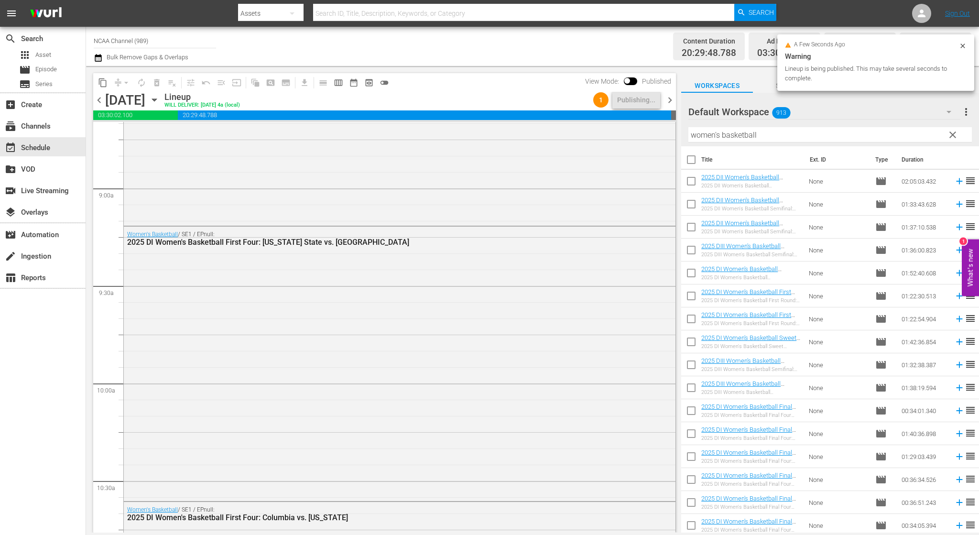
click at [668, 101] on span "chevron_right" at bounding box center [670, 100] width 12 height 12
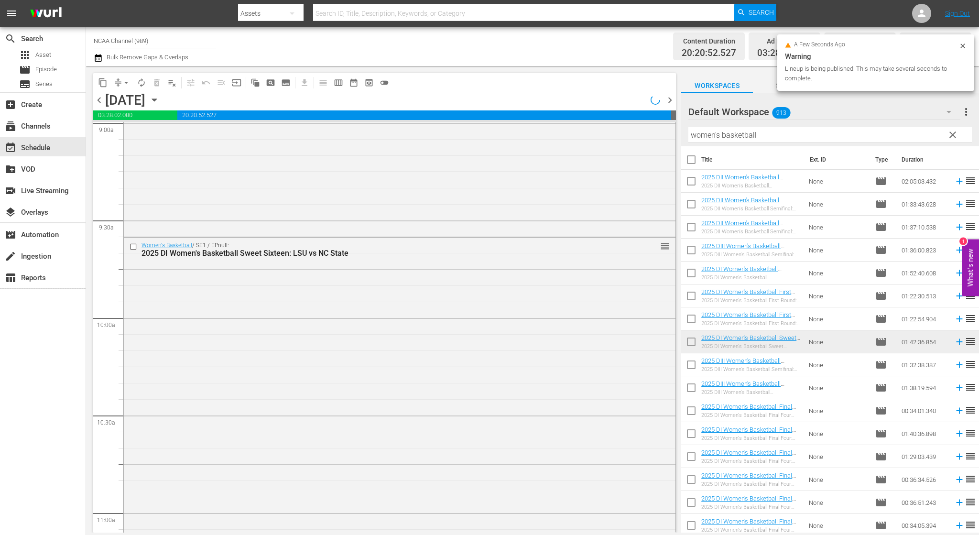
scroll to position [1706, 0]
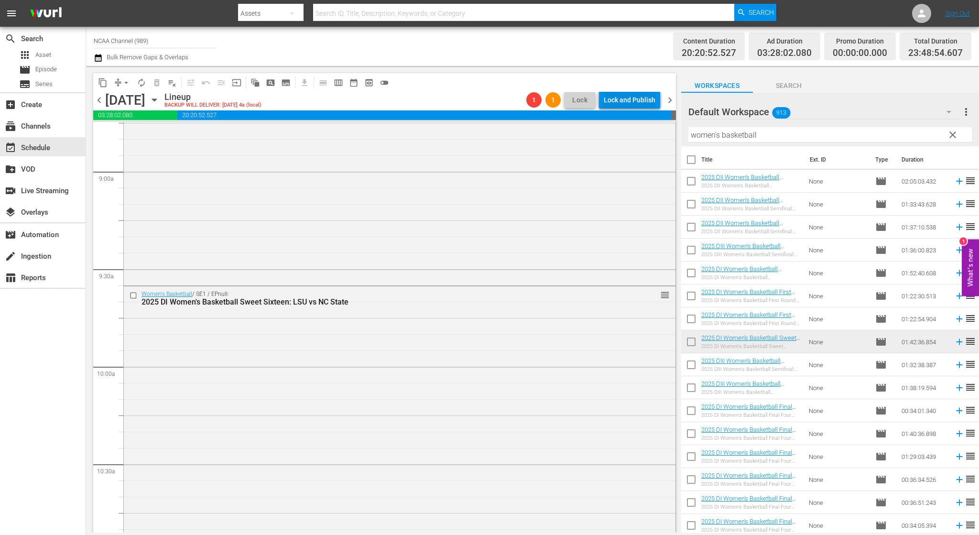
click at [637, 100] on div "Lock and Publish" at bounding box center [630, 99] width 52 height 17
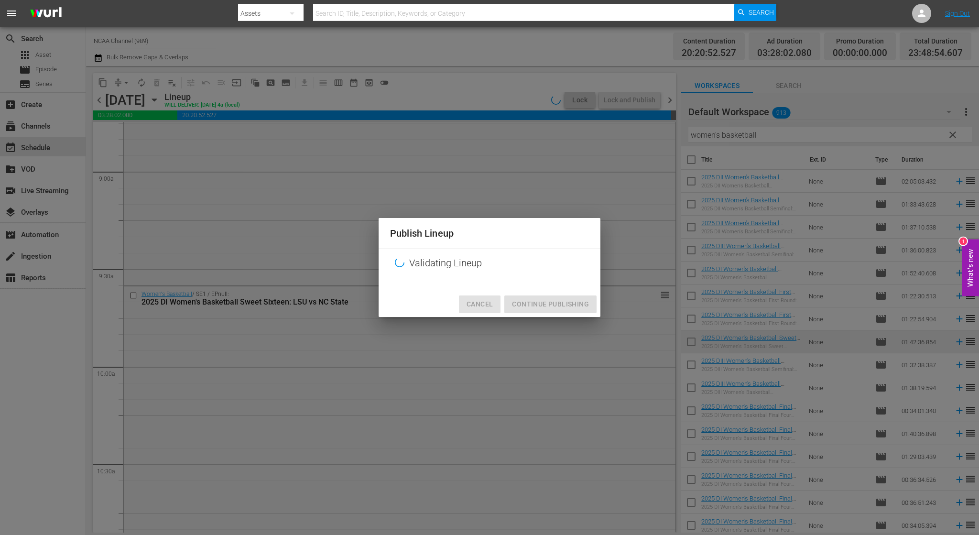
click at [474, 309] on span "Cancel" at bounding box center [480, 304] width 26 height 12
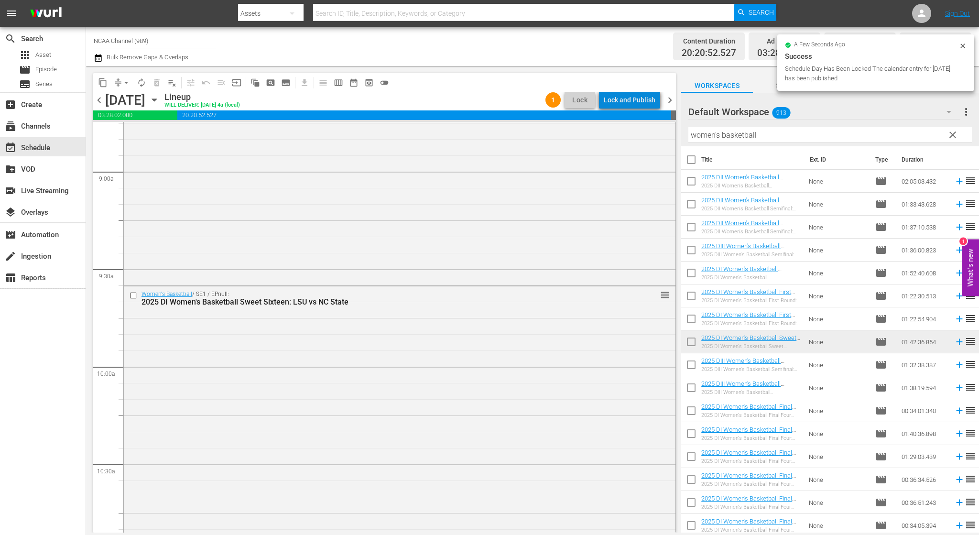
click at [648, 94] on div "Lock and Publish" at bounding box center [630, 99] width 52 height 17
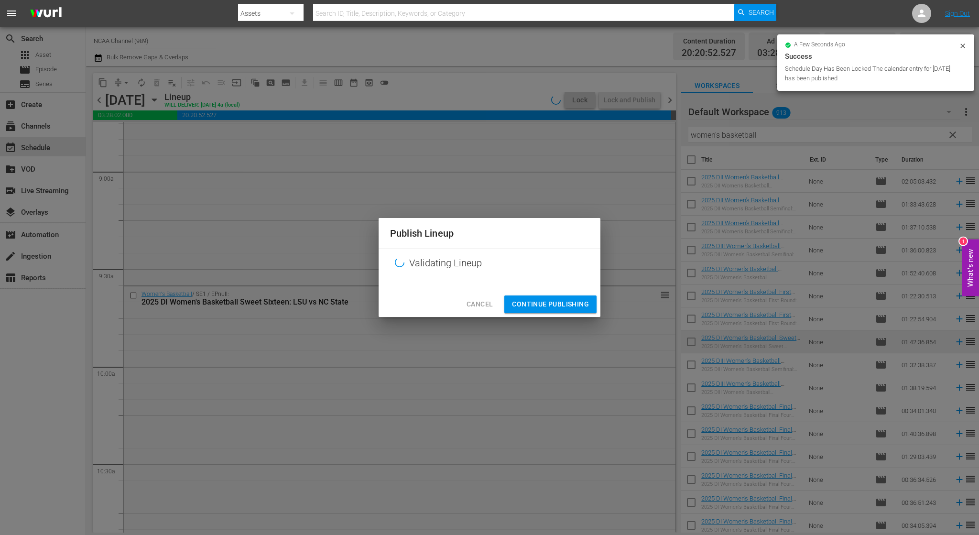
click at [562, 308] on span "Continue Publishing" at bounding box center [550, 304] width 77 height 12
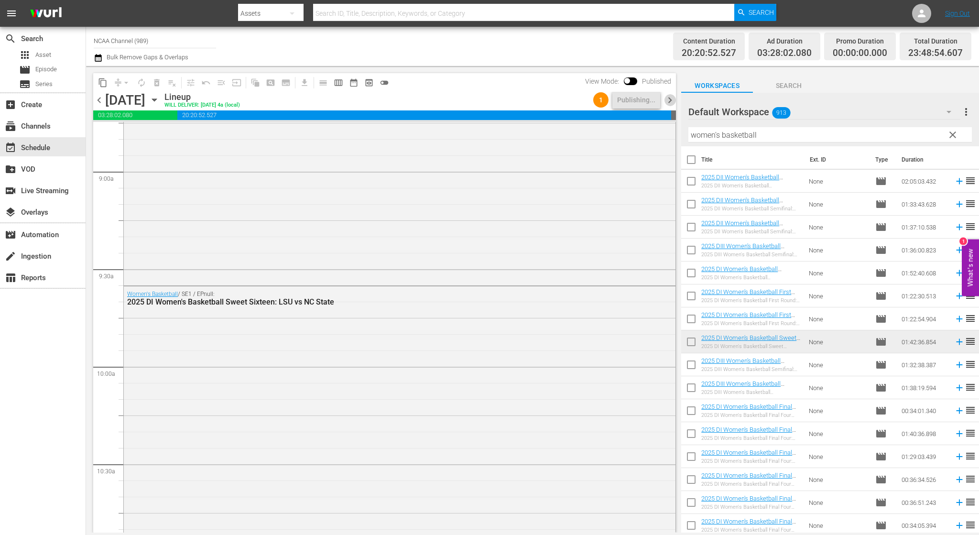
click at [673, 99] on span "chevron_right" at bounding box center [670, 100] width 12 height 12
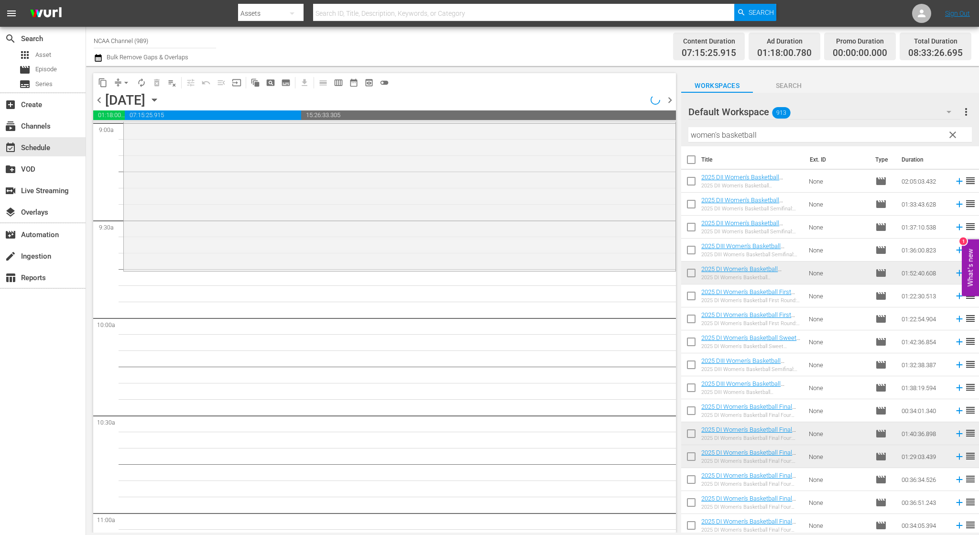
scroll to position [1674, 0]
